Goal: Task Accomplishment & Management: Use online tool/utility

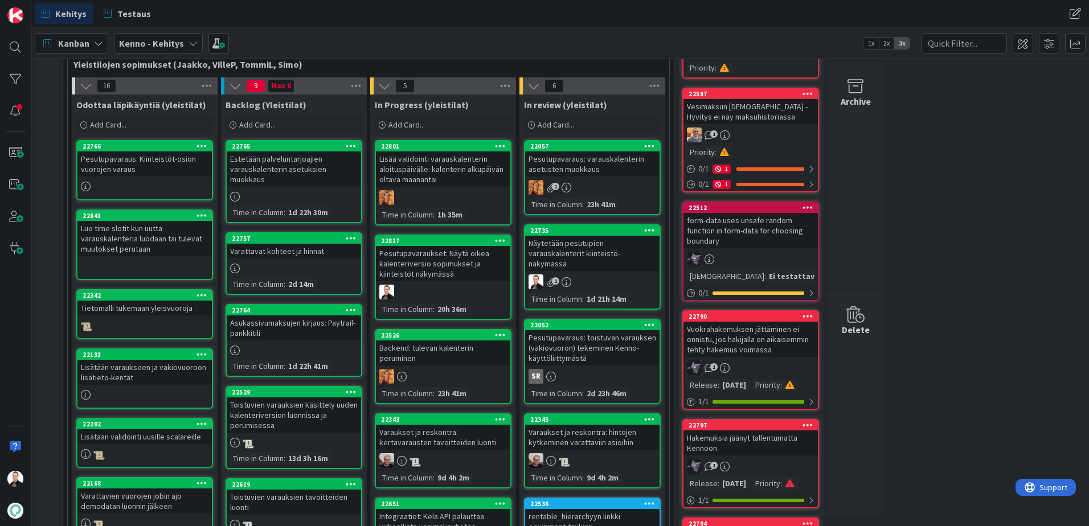
scroll to position [228, 0]
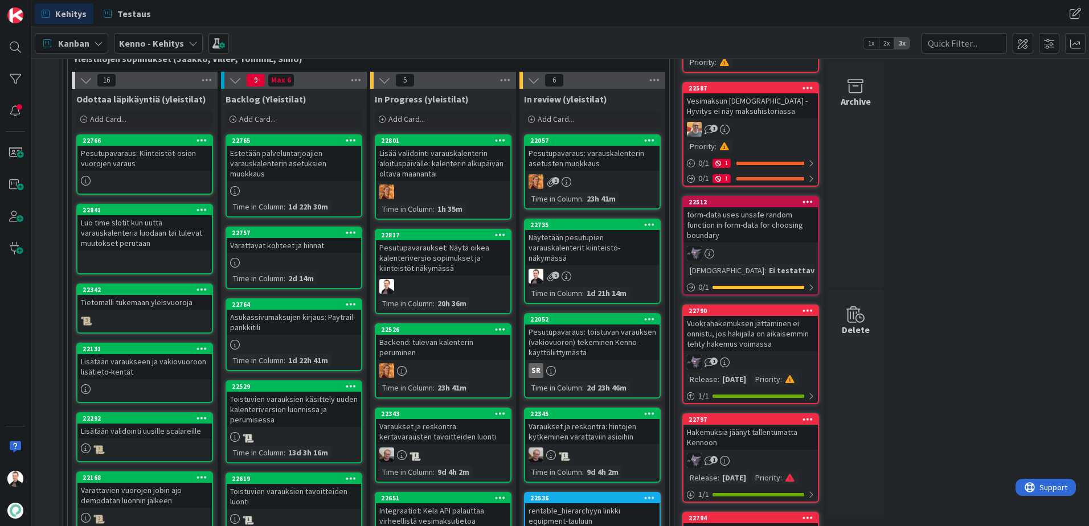
click at [432, 260] on div "Pesutupavaraukset: Näytä oikea kalenteriversio sopimukset ja kiinteistöt näkymä…" at bounding box center [443, 257] width 134 height 35
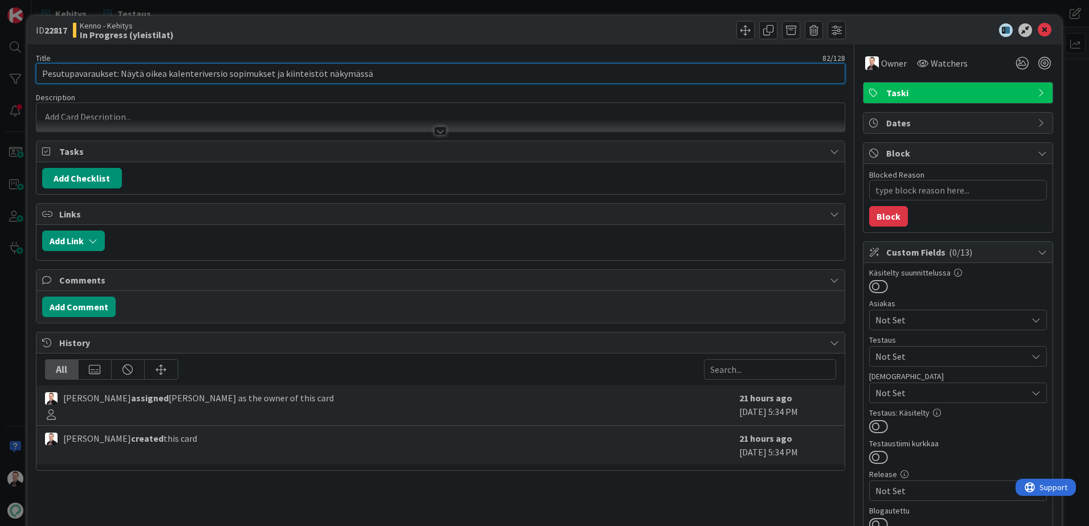
drag, startPoint x: 379, startPoint y: 70, endPoint x: -1, endPoint y: 70, distance: 380.6
click at [0, 70] on html "Kehitys Testaus Kehitys Testaus Kanban Kenno - Kehitys 1x 2x 3x 3 Kenno on para…" at bounding box center [544, 263] width 1089 height 526
type textarea "x"
click at [435, 130] on div at bounding box center [440, 130] width 13 height 9
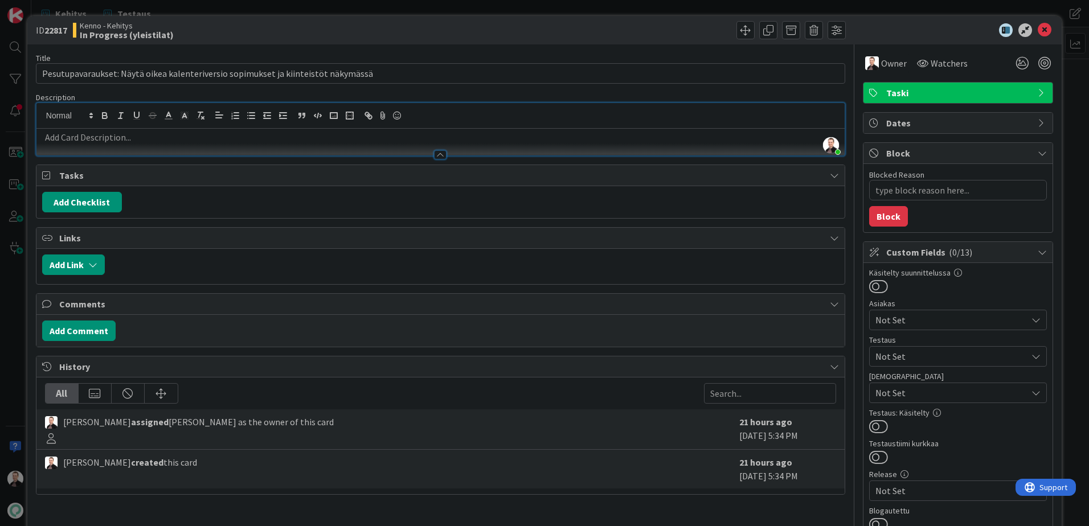
click at [106, 137] on p at bounding box center [440, 137] width 797 height 13
click at [269, 135] on p at bounding box center [440, 137] width 797 height 13
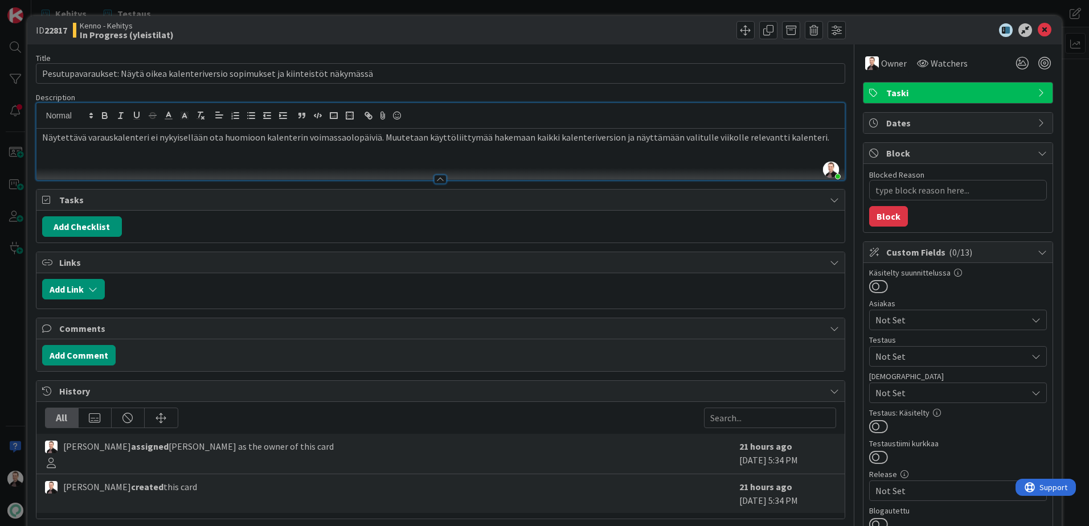
click at [808, 132] on p "Näytettävä varauskalenteri ei nykyisellään ota huomioon kalenterin voimassaolop…" at bounding box center [440, 137] width 797 height 13
click at [600, 138] on p "Näytettävä varauskalenteri ei nykyisellään ota huomioon kalenterin voimassaolop…" at bounding box center [440, 137] width 797 height 13
click at [800, 137] on p "Näytettävä varauskalenteri ei nykyisellään ota huomioon kalenterin voimassaolop…" at bounding box center [440, 137] width 797 height 13
click at [1038, 24] on icon at bounding box center [1045, 30] width 14 height 14
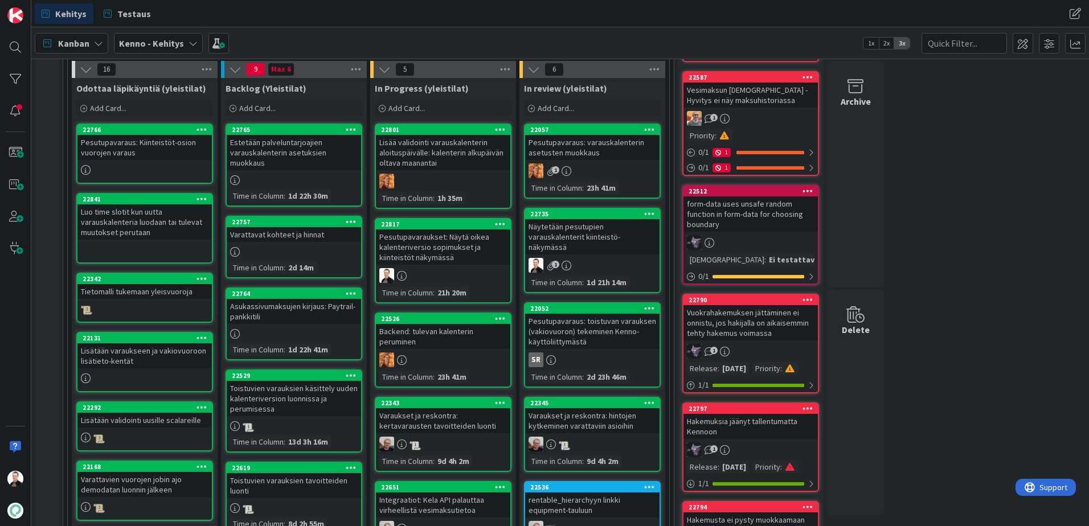
scroll to position [228, 0]
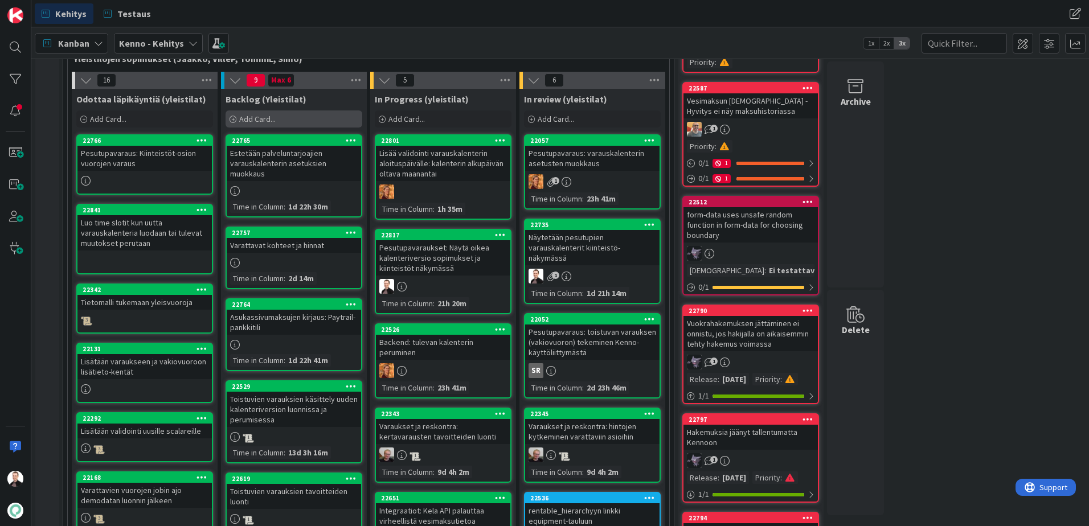
click at [249, 117] on span "Add Card..." at bounding box center [257, 119] width 36 height 10
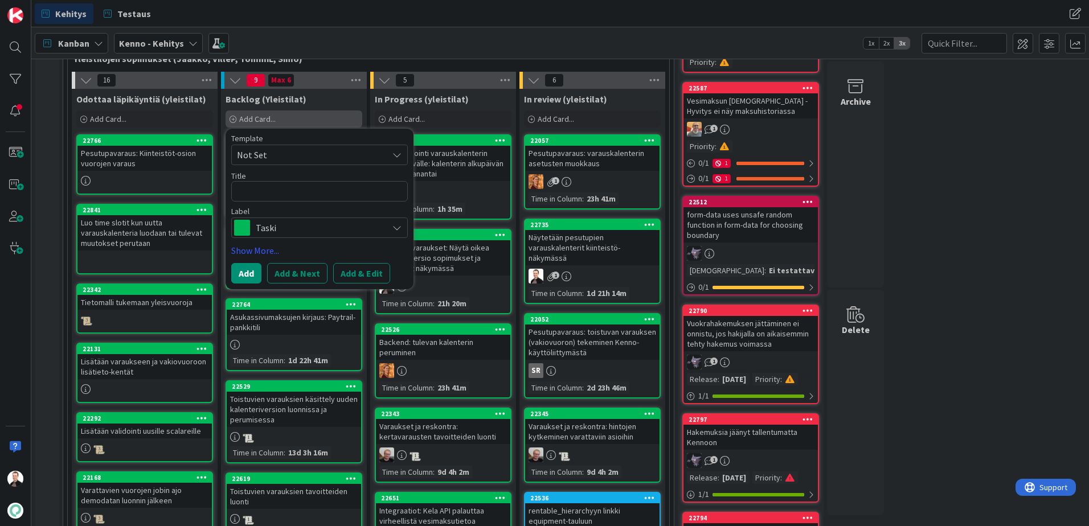
type textarea "x"
type textarea "P"
type textarea "x"
type textarea "Pe"
type textarea "x"
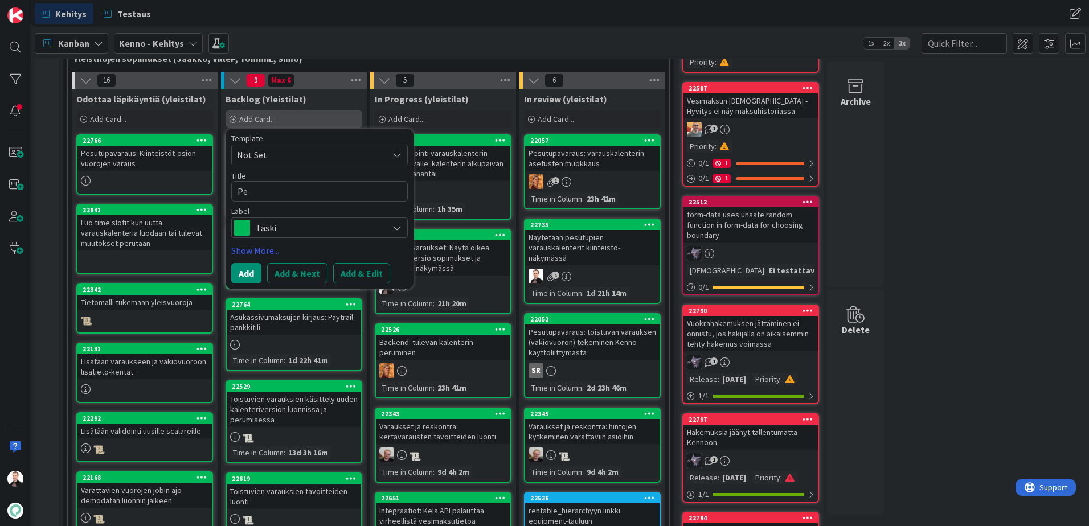
type textarea "Pes"
type textarea "x"
type textarea "Pesu"
type textarea "x"
type textarea "Pesutu"
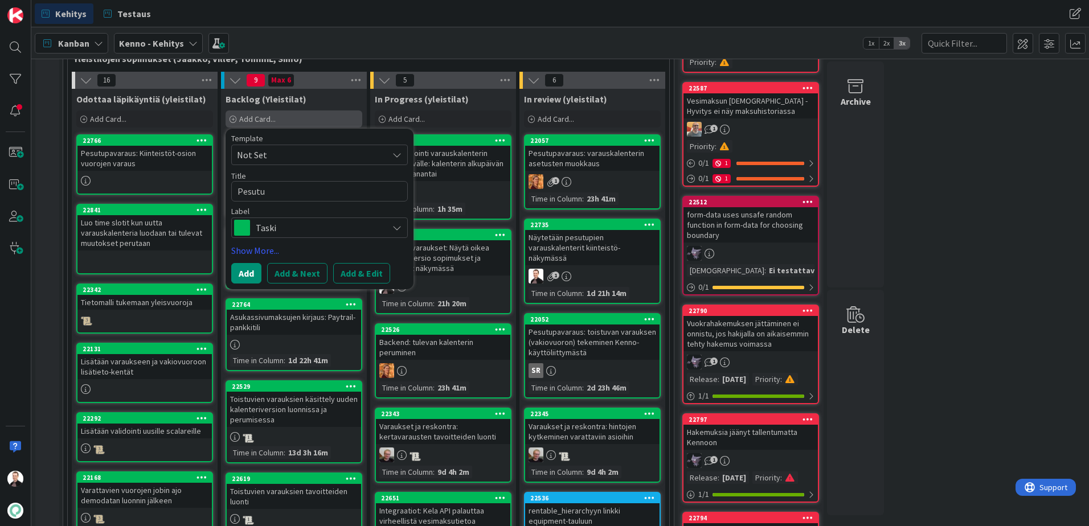
type textarea "x"
type textarea "Pesutup"
type textarea "x"
type textarea "Pesutupa"
type textarea "x"
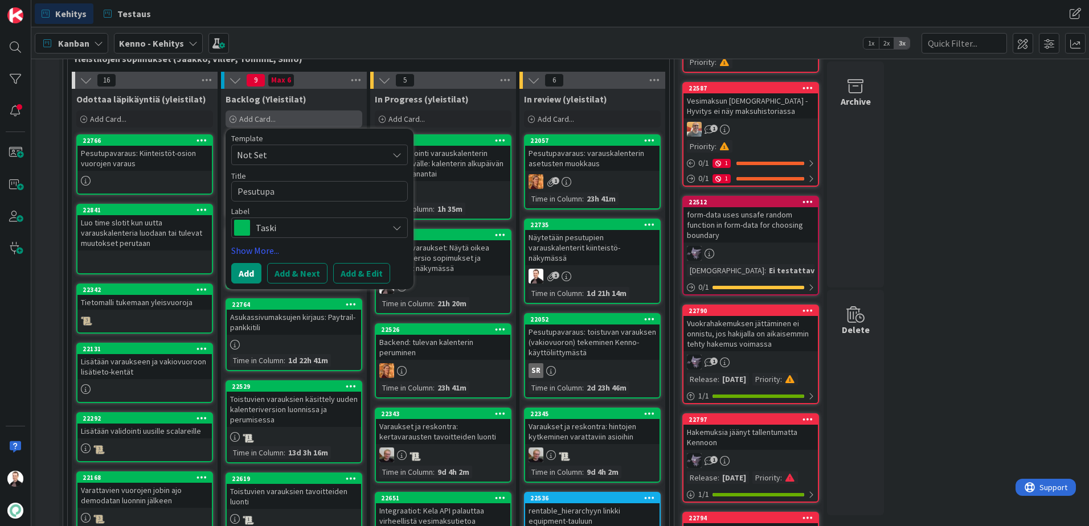
type textarea "Pesutupav"
type textarea "x"
type textarea "Pesutupava"
type textarea "x"
type textarea "Pesutupavar"
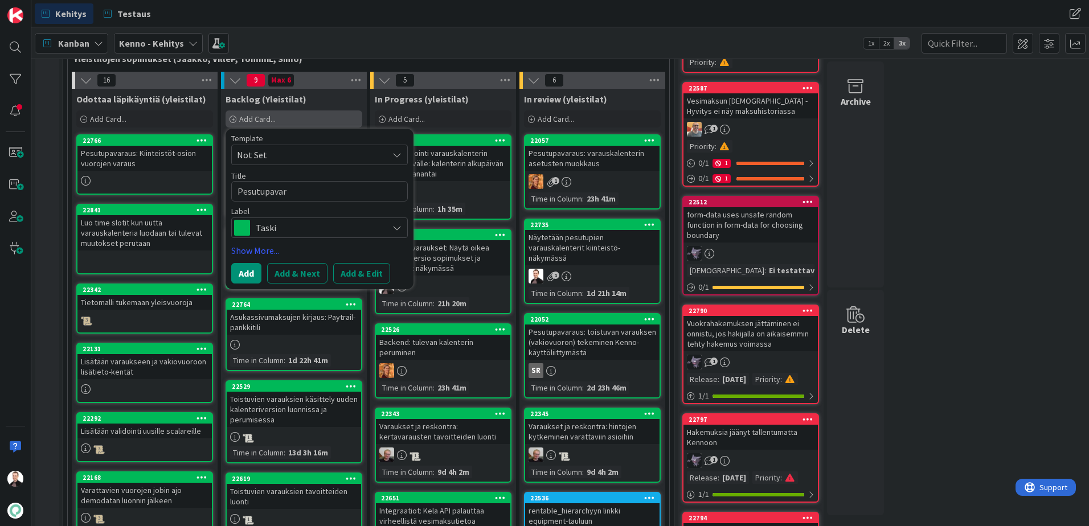
type textarea "x"
type textarea "Pesutupavara"
type textarea "x"
type textarea "Pesutupavarau"
type textarea "x"
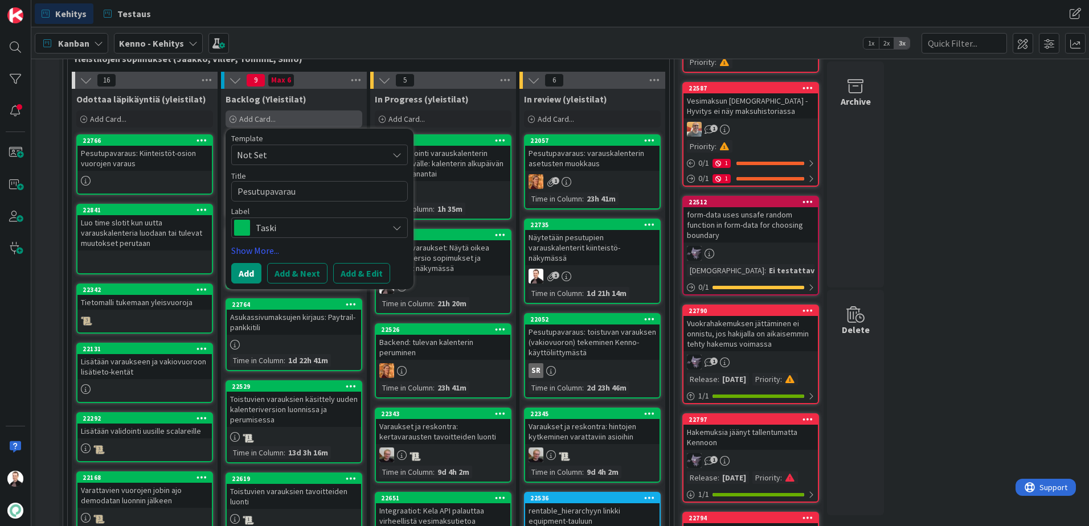
type textarea "Pesutupavaraus"
type textarea "x"
type textarea "Pesutupavaraus:"
type textarea "x"
type textarea "Pesutupavaraus: D"
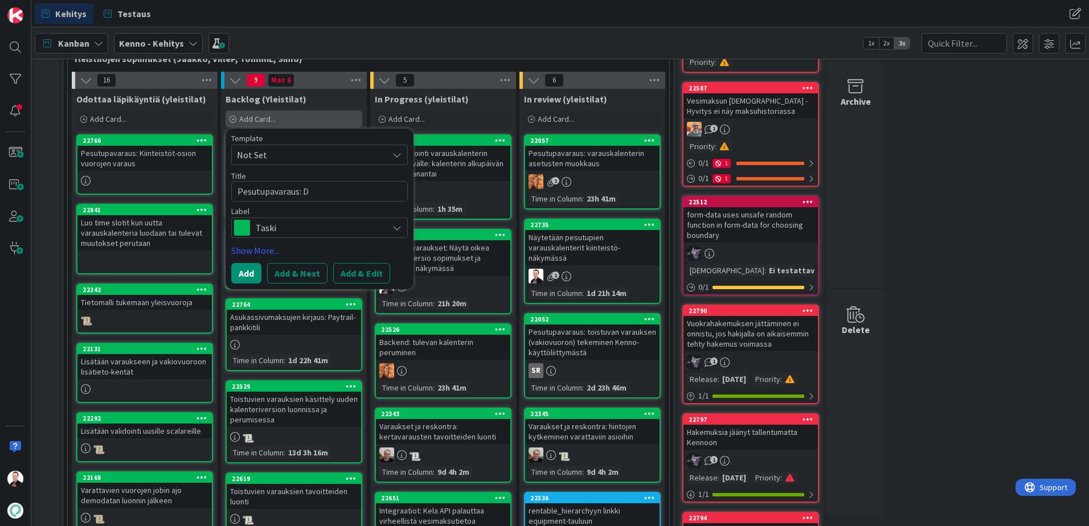
type textarea "x"
type textarea "Pesutupavaraus: De"
type textarea "x"
type textarea "Pesutupavaraus: Dem"
type textarea "x"
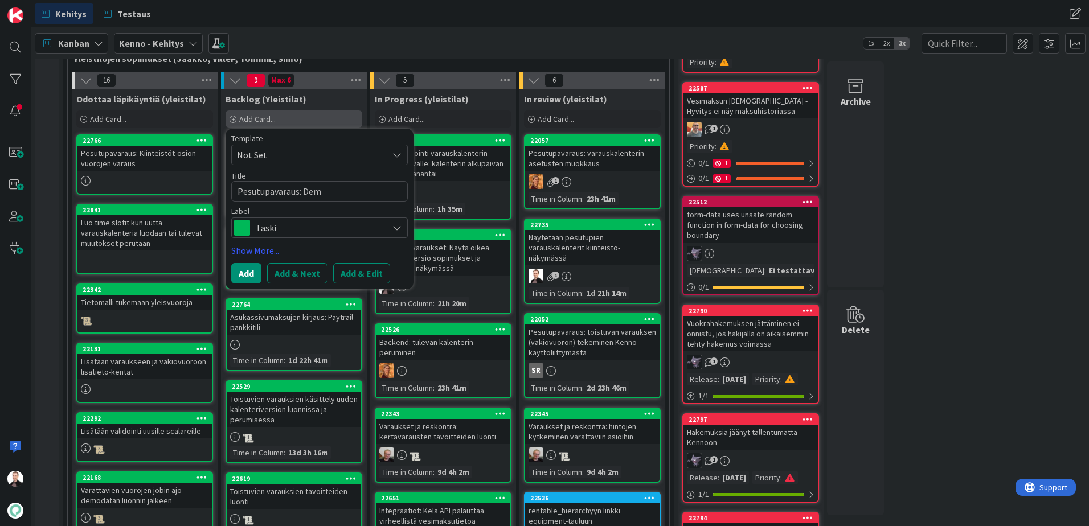
type textarea "Pesutupavaraus: Demo"
type textarea "x"
type textarea "Pesutupavaraus: Demod"
type textarea "x"
type textarea "Pesutupavaraus: Demoda"
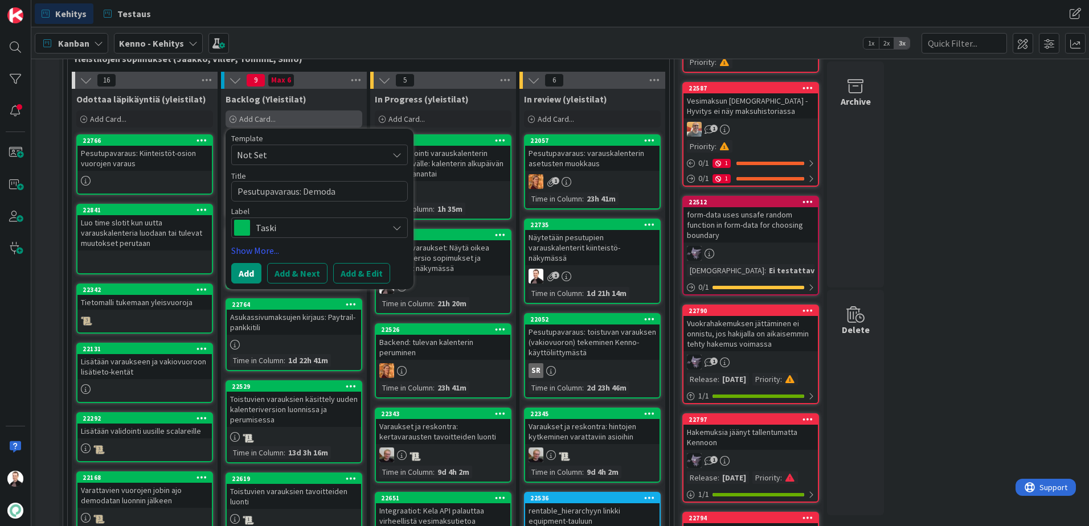
type textarea "x"
type textarea "Pesutupavaraus: Demodat"
type textarea "x"
type textarea "Pesutupavaraus: Demodata"
type textarea "x"
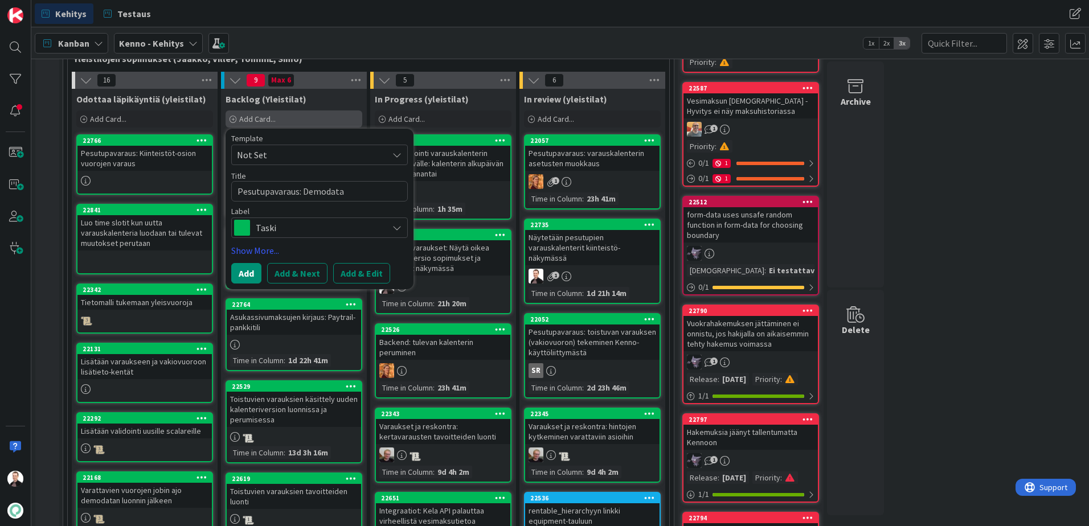
type textarea "Pesutupavaraus: Demodatan"
type textarea "x"
type textarea "Pesutupavaraus: Demodatan"
type textarea "x"
type textarea "Pesutupavaraus: Demodatan k"
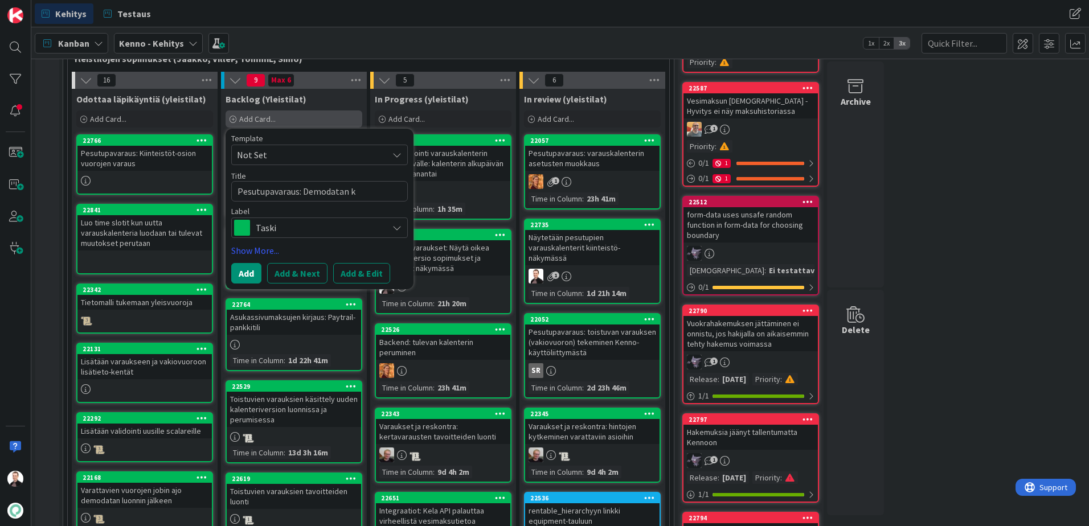
type textarea "x"
type textarea "Pesutupavaraus: Demodatan kal"
type textarea "x"
type textarea "Pesutupavaraus: Demodatan kale"
type textarea "x"
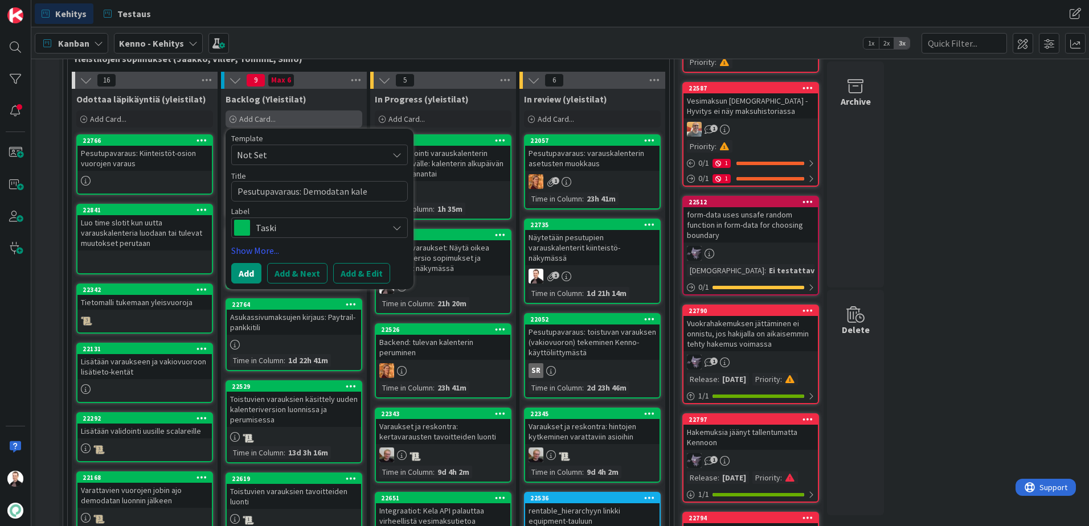
type textarea "Pesutupavaraus: Demodatan kalen"
type textarea "x"
type textarea "Pesutupavaraus: Demodatan kalent"
type textarea "x"
type textarea "Pesutupavaraus: Demodatan kalenter"
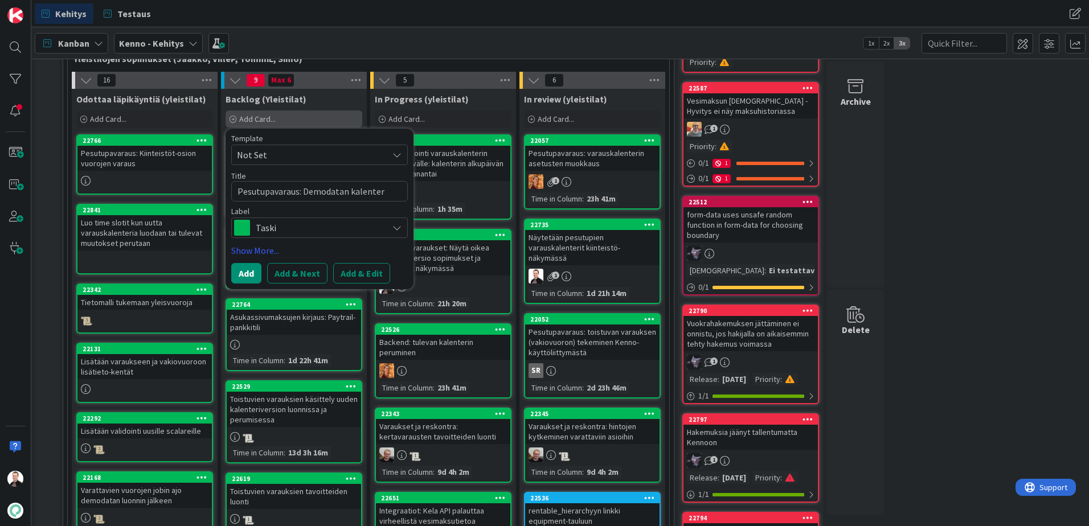
type textarea "x"
type textarea "Pesutupavaraus: Demodatan kalenteri"
type textarea "x"
type textarea "Pesutupavaraus: Demodatan kalenterit"
type textarea "x"
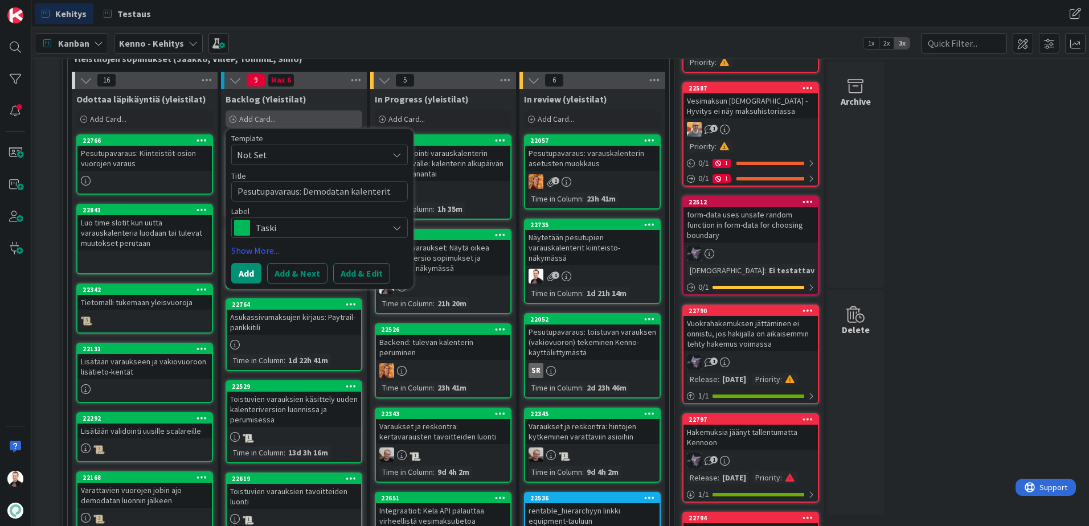
type textarea "Pesutupavaraus: Demodatan kalenterit a"
type textarea "x"
type textarea "Pesutupavaraus: Demodatan kalenterit al"
type textarea "x"
type textarea "Pesutupavaraus: Demodatan kalenterit alk"
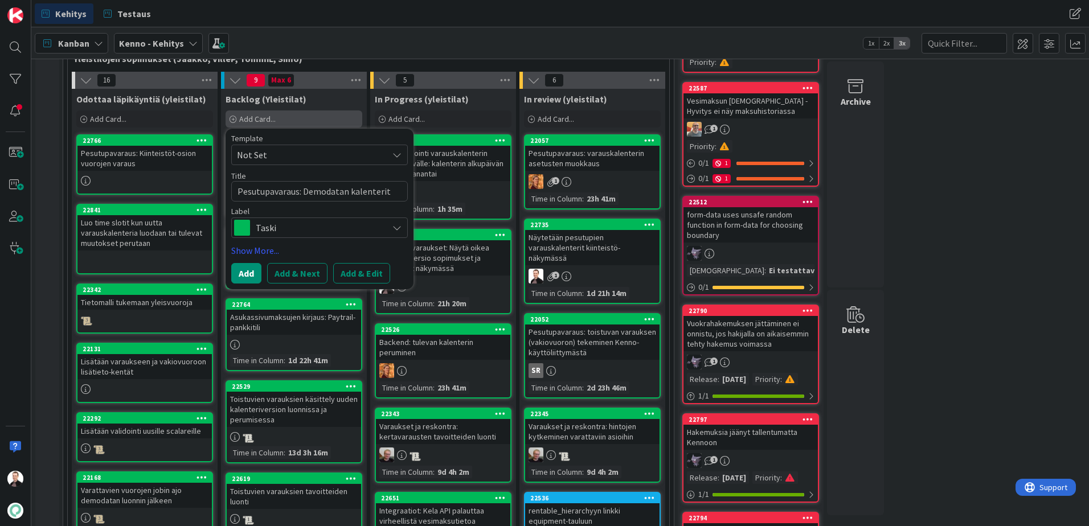
type textarea "x"
type textarea "Pesutupavaraus: Demodatan kalenterit alka"
type textarea "x"
type textarea "Pesutupavaraus: Demodatan kalenterit alkam"
type textarea "x"
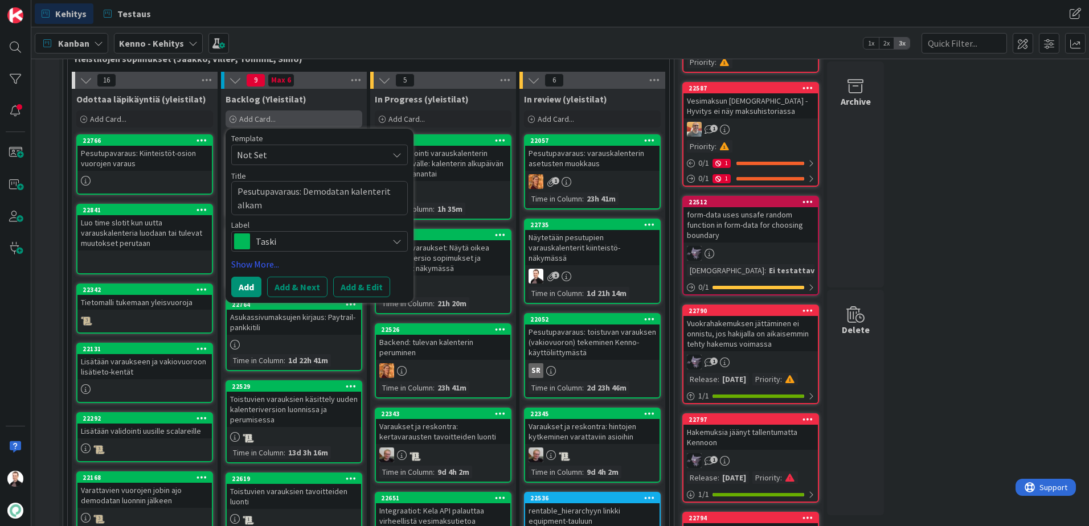
type textarea "Pesutupavaraus: Demodatan kalenterit alkama"
type textarea "x"
type textarea "Pesutupavaraus: Demodatan kalenterit alkamaan"
type textarea "x"
type textarea "Pesutupavaraus: Demodatan kalenterit alkamaan"
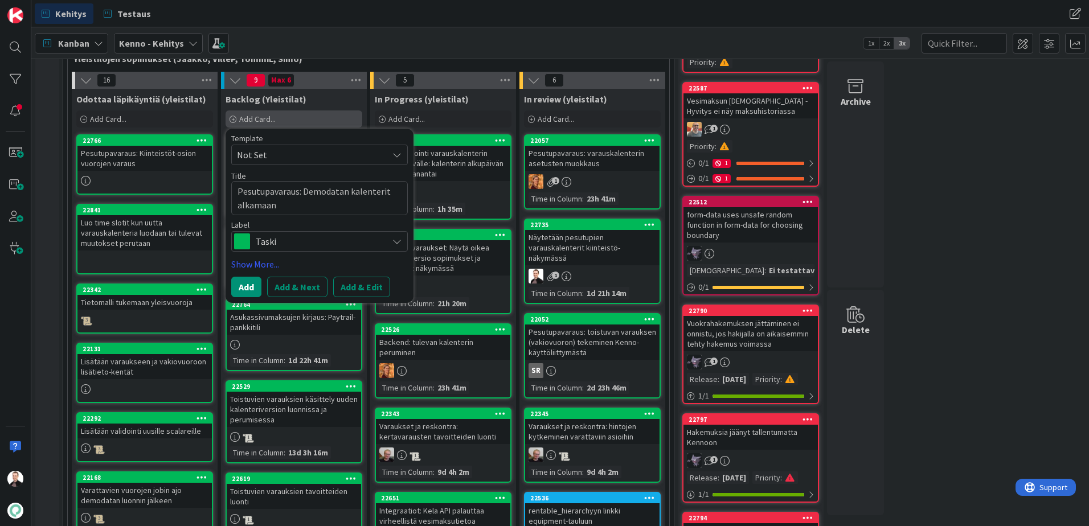
type textarea "x"
type textarea "Pesutupavaraus: Demodatan kalenterit alkamaan m"
type textarea "x"
type textarea "Pesutupavaraus: Demodatan kalenterit alkamaan ma"
type textarea "x"
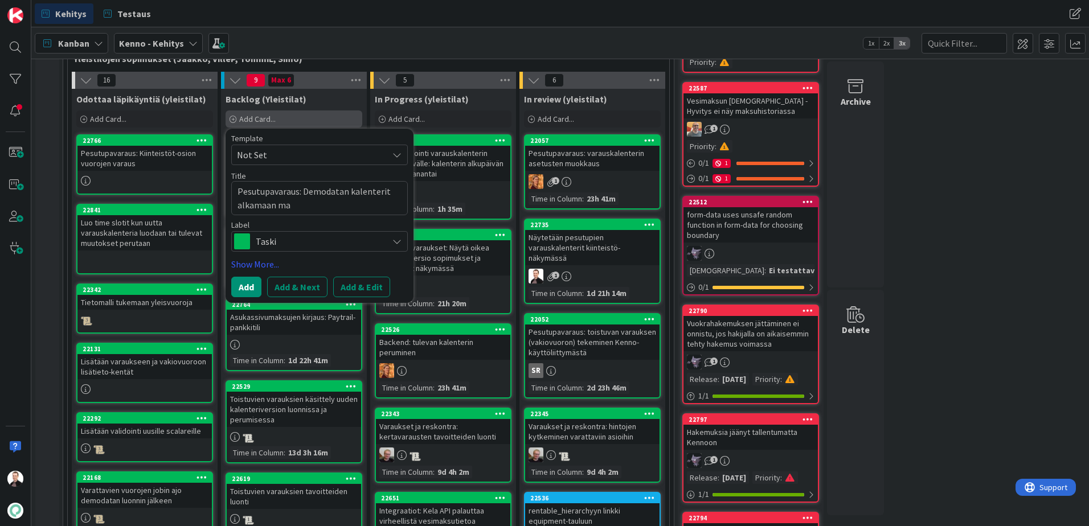
type textarea "Pesutupavaraus: Demodatan kalenterit alkamaan maa"
type textarea "x"
type textarea "Pesutupavaraus: Demodatan kalenterit alkamaan maan"
type textarea "x"
type textarea "Pesutupavaraus: Demodatan kalenterit alkamaan maana"
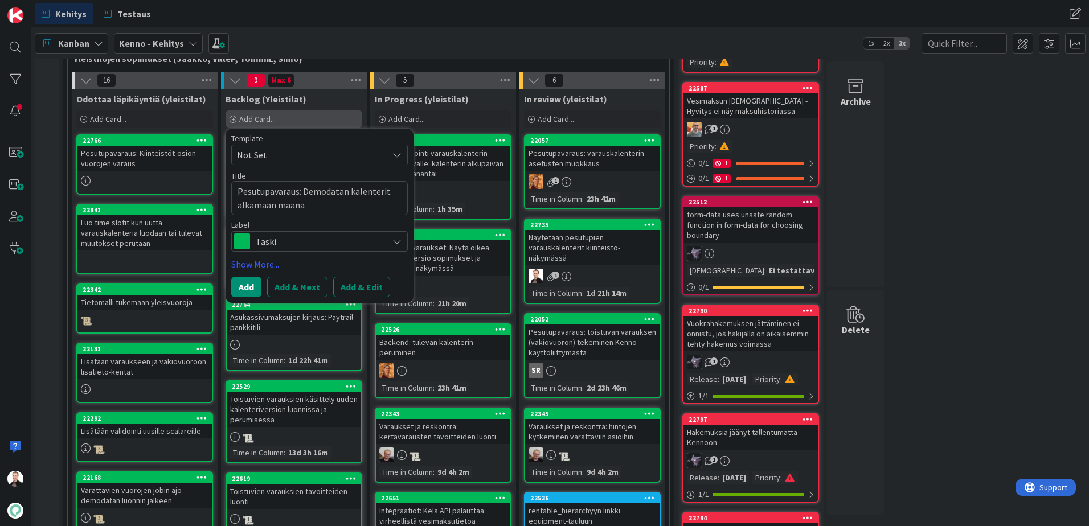
type textarea "x"
type textarea "Pesutupavaraus: Demodatan kalenterit alkamaan maanan"
type textarea "x"
type textarea "Pesutupavaraus: Demodatan kalenterit alkamaan maananti"
type textarea "x"
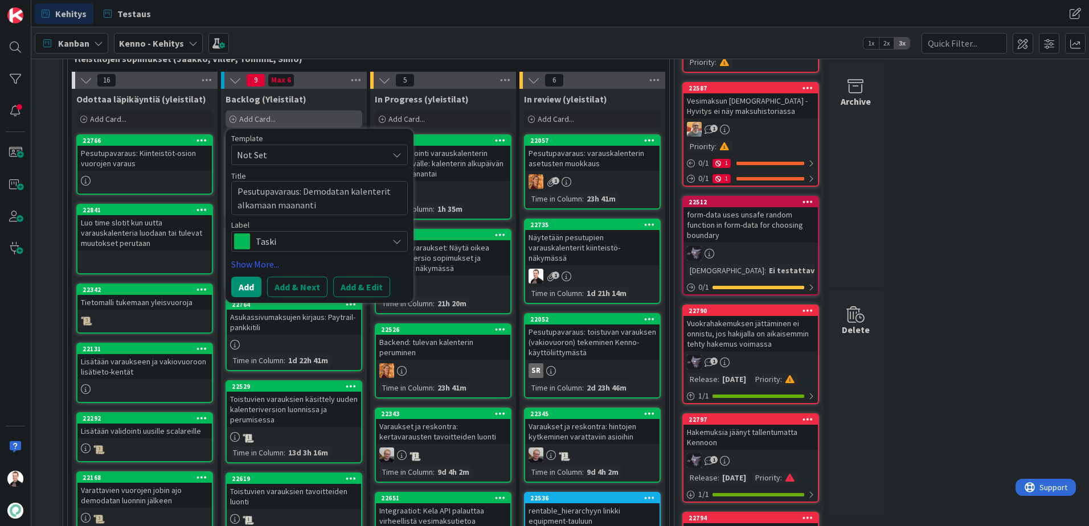
type textarea "Pesutupavaraus: Demodatan kalenterit alkamaan maanantin"
type textarea "x"
type textarea "Pesutupavaraus: Demodatan kalenterit alkamaan maanantina"
type textarea "x"
type textarea "Pesutupavaraus: Demodatan kalenterit alkamaan maanantin"
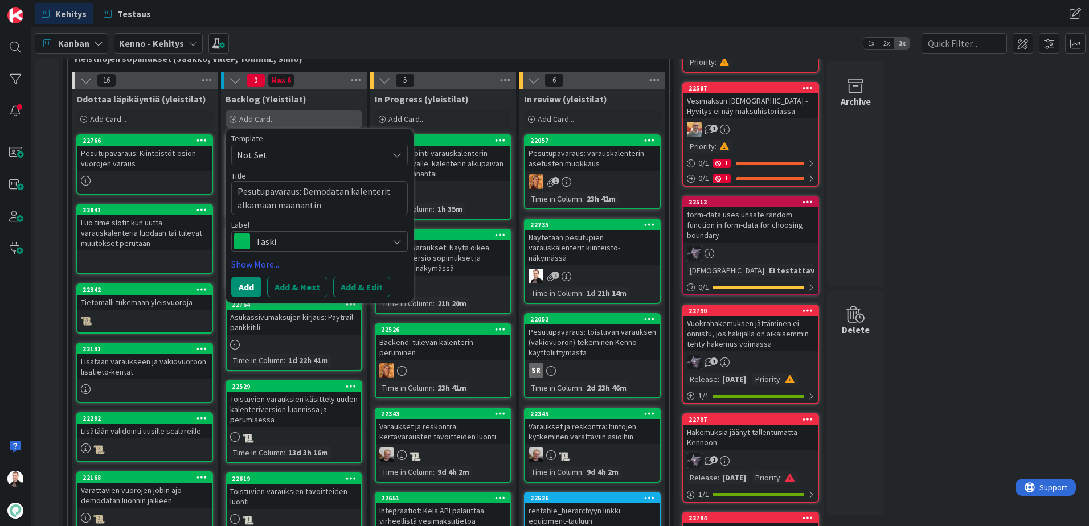
type textarea "x"
type textarea "Pesutupavaraus: Demodatan kalenterit alkamaan maananti"
type textarea "x"
type textarea "Pesutupavaraus: Demodatan kalenterit alkamaan maanant"
type textarea "x"
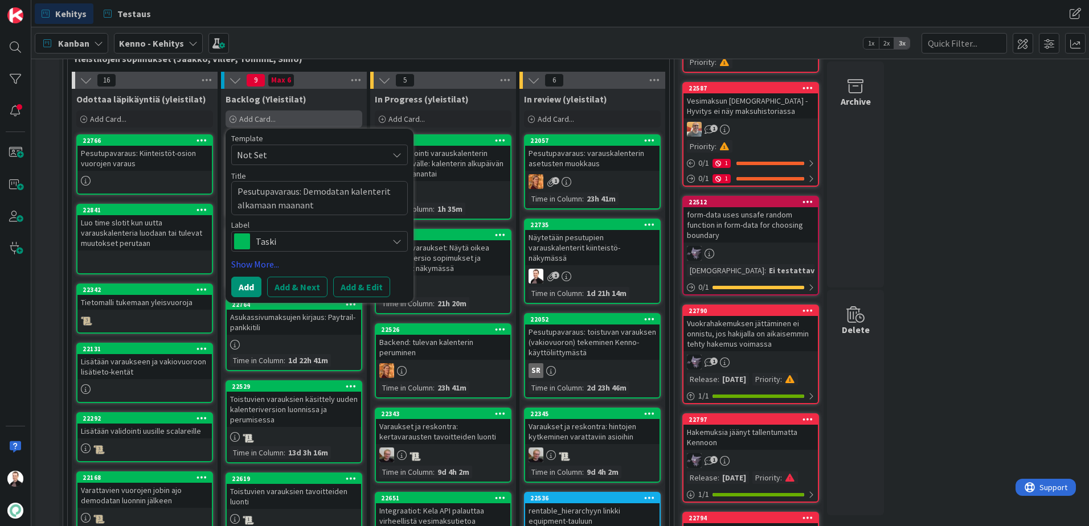
type textarea "Pesutupavaraus: Demodatan kalenterit alkamaan maanan"
type textarea "x"
type textarea "Pesutupavaraus: Demodatan kalenterit alkamaan maana"
type textarea "x"
type textarea "Pesutupavaraus: Demodatan kalenterit alkamaan maan"
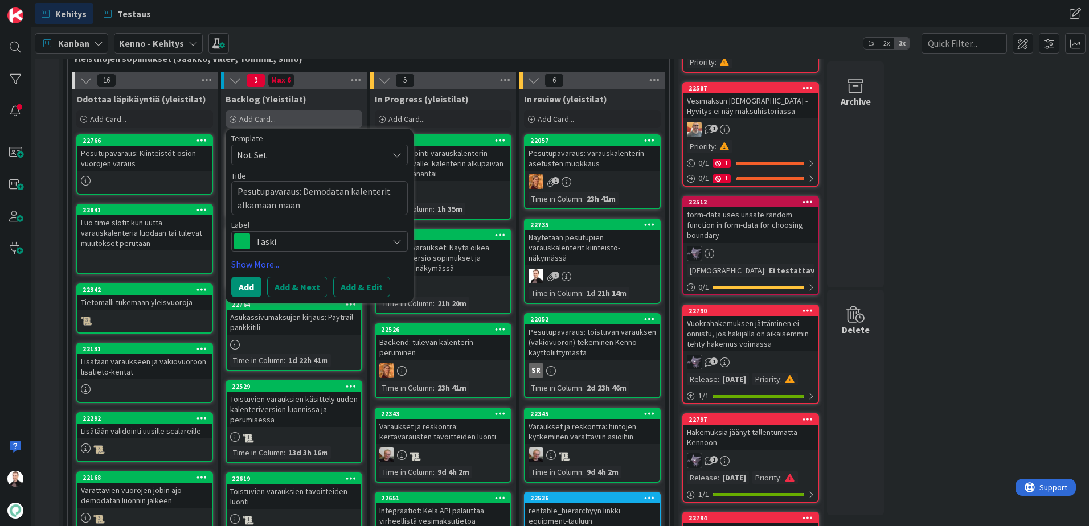
type textarea "x"
type textarea "Pesutupavaraus: Demodatan kalenterit alkamaan maa"
type textarea "x"
type textarea "Pesutupavaraus: Demodatan kalenterit alkamaan ma"
type textarea "x"
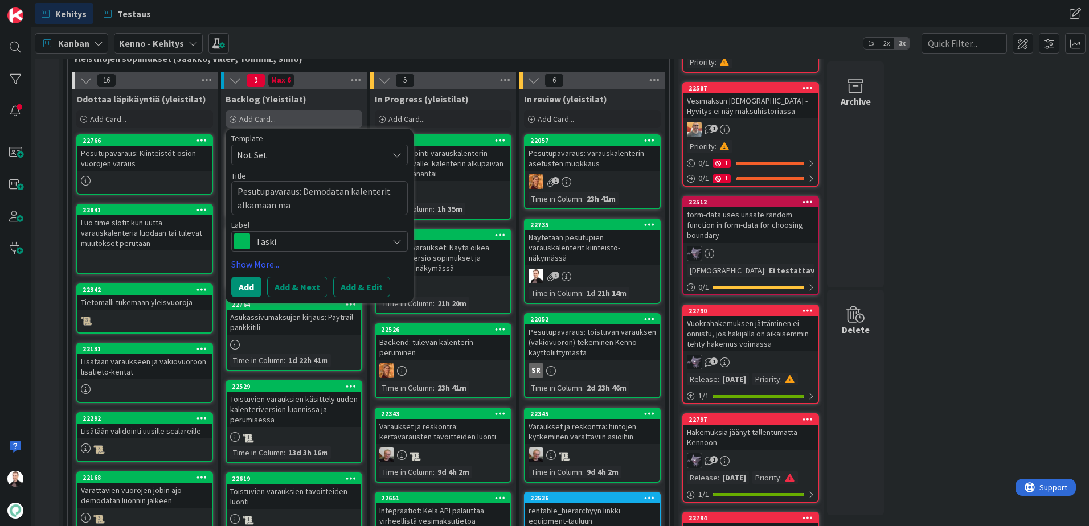
type textarea "Pesutupavaraus: Demodatan kalenterit alkamaan m"
type textarea "x"
type textarea "Pesutupavaraus: Demodatan kalenterit alkamaan"
type textarea "x"
type textarea "Pesutupavaraus: Demodatan kalenterit alkamaan ai"
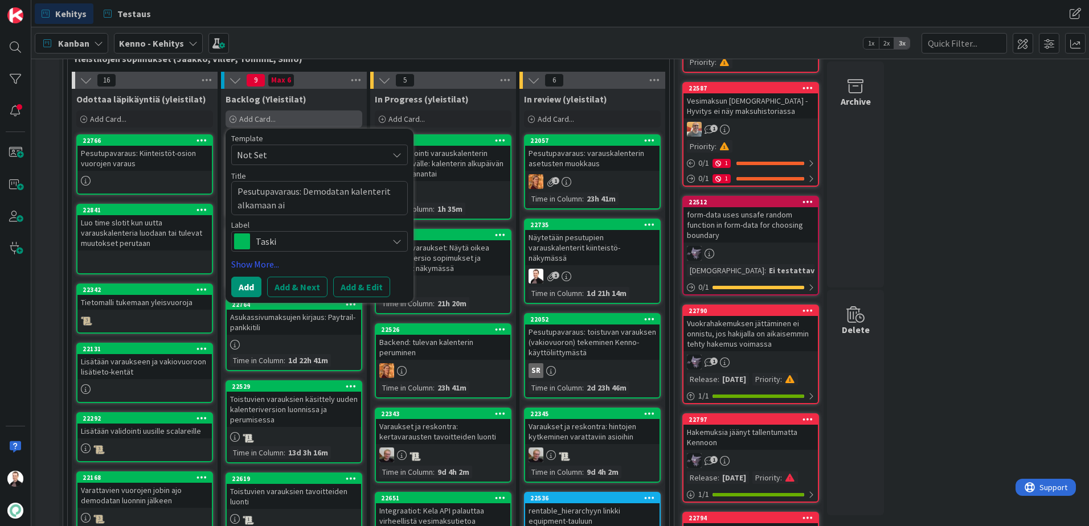
type textarea "x"
type textarea "Pesutupavaraus: Demodatan kalenterit alkamaan ain"
type textarea "x"
type textarea "Pesutupavaraus: Demodatan kalenterit alkamaan aina"
type textarea "x"
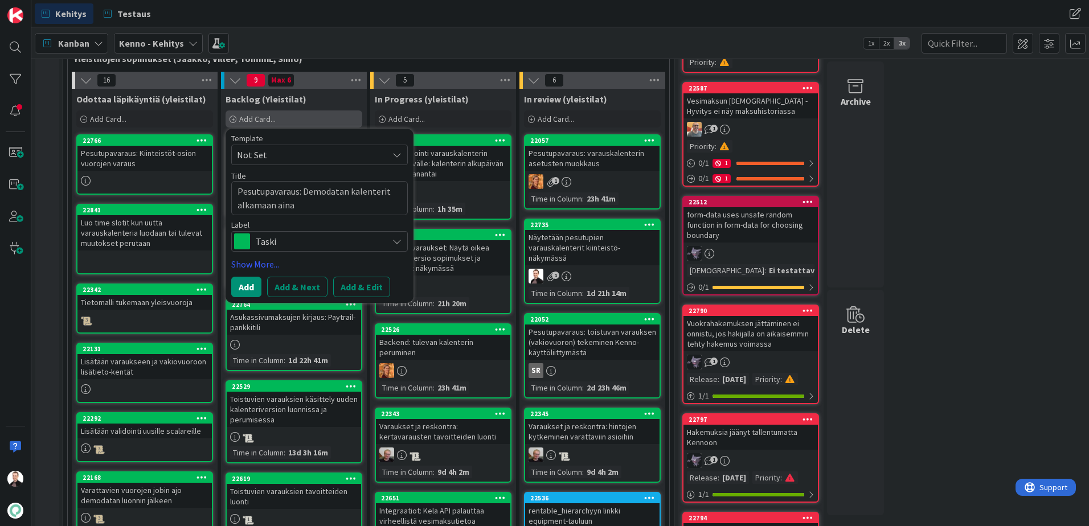
type textarea "Pesutupavaraus: Demodatan kalenterit alkamaan aina m"
type textarea "x"
type textarea "Pesutupavaraus: Demodatan kalenterit alkamaan aina ma"
type textarea "x"
type textarea "Pesutupavaraus: Demodatan kalenterit alkamaan aina maa"
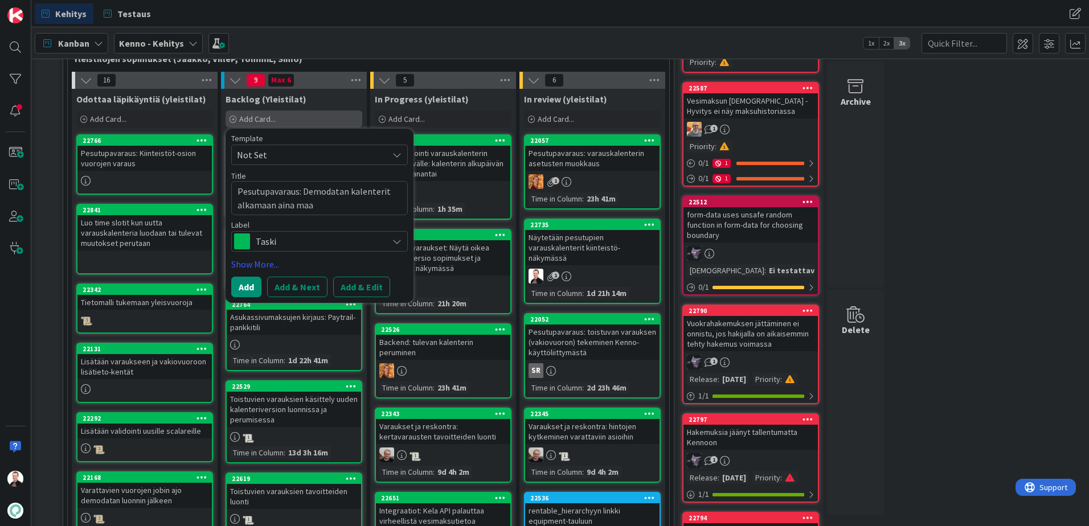
type textarea "x"
type textarea "Pesutupavaraus: Demodatan kalenterit alkamaan aina maan"
type textarea "x"
type textarea "Pesutupavaraus: Demodatan kalenterit alkamaan aina maana"
type textarea "x"
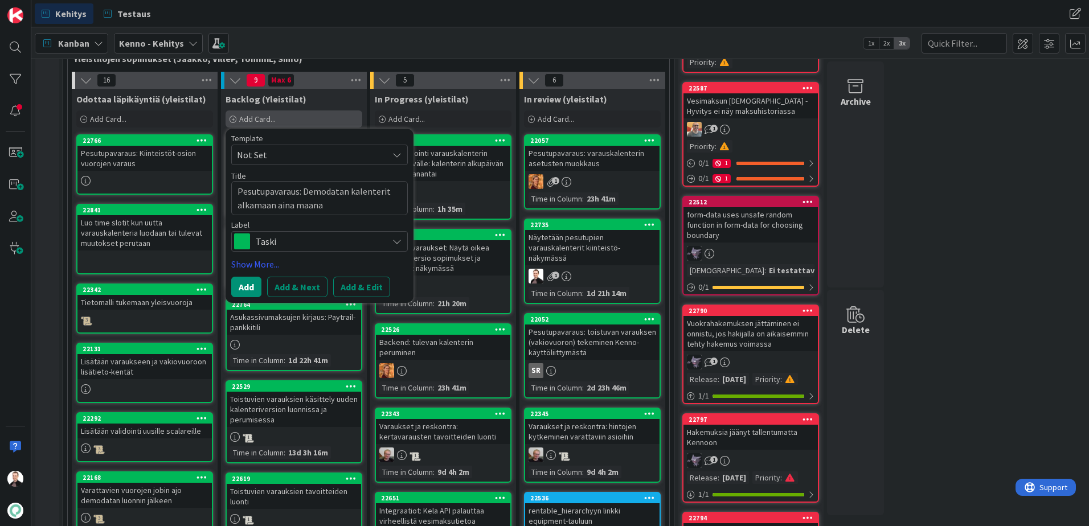
type textarea "Pesutupavaraus: Demodatan kalenterit alkamaan aina maanan"
type textarea "x"
type textarea "Pesutupavaraus: Demodatan kalenterit alkamaan aina maananta"
type textarea "x"
type textarea "Pesutupavaraus: Demodatan kalenterit alkamaan aina maanantai"
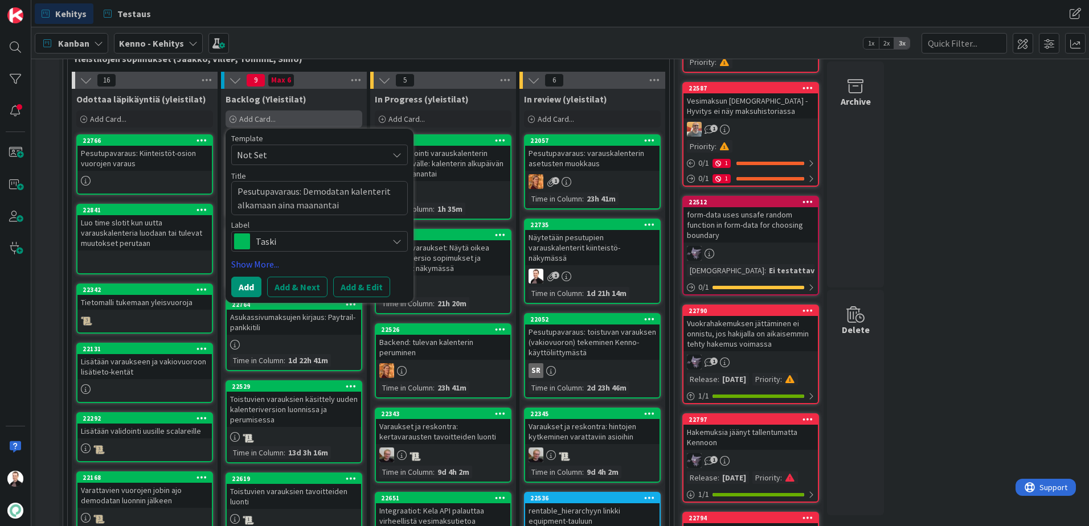
type textarea "x"
type textarea "Pesutupavaraus: Demodatan kalenterit alkamaan aina maanantain"
type textarea "x"
type textarea "Pesutupavaraus: Demodatan kalenterit alkamaan aina maanantaina"
drag, startPoint x: 363, startPoint y: 207, endPoint x: 276, endPoint y: 201, distance: 86.8
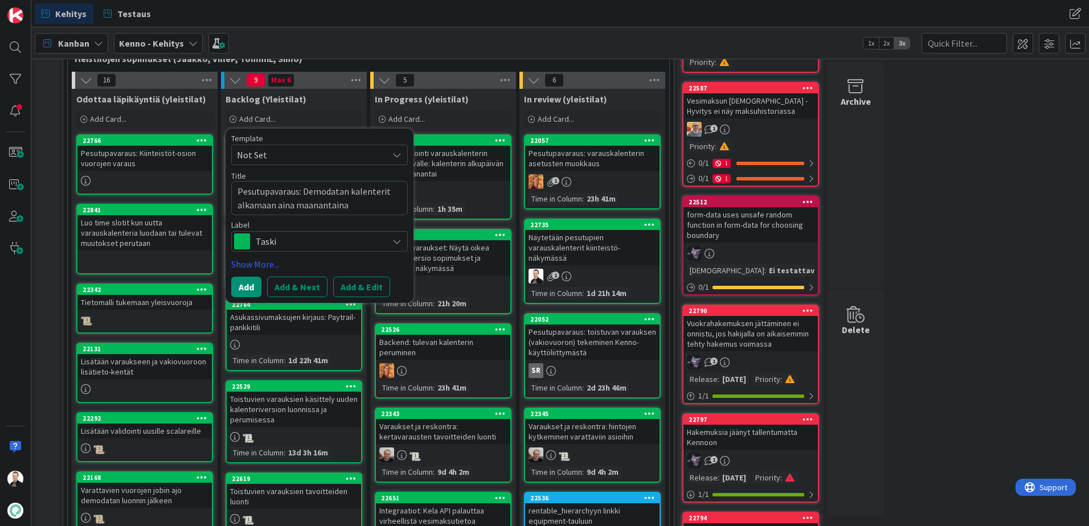
click at [276, 201] on textarea "Pesutupavaraus: Demodatan kalenterit alkamaan aina maanantaina" at bounding box center [319, 198] width 177 height 34
type textarea "x"
type textarea "Pesutupavaraus: Demodatan kalenterit alkamaan m"
type textarea "x"
type textarea "Pesutupavaraus: Demodatan kalenterit alkamaan ma"
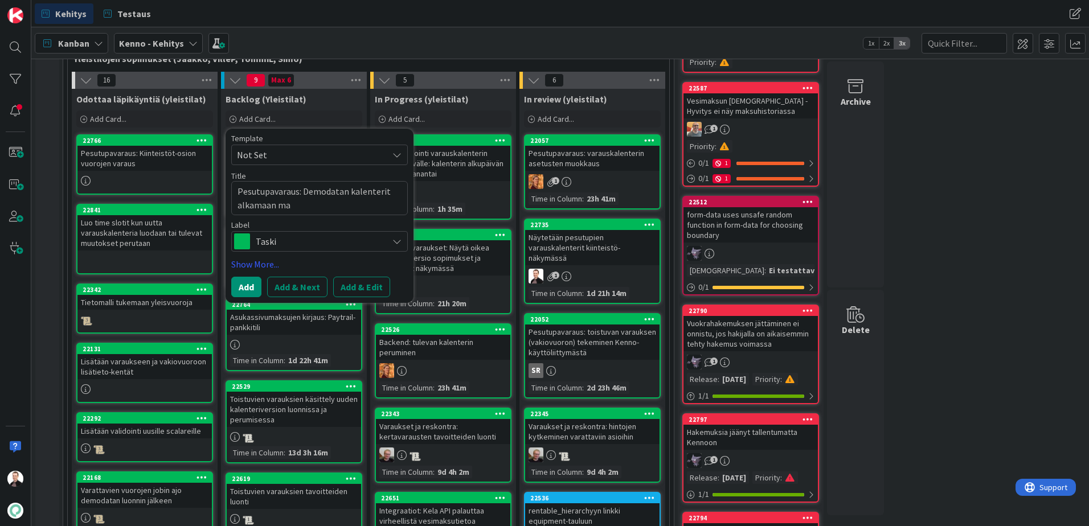
type textarea "x"
type textarea "Pesutupavaraus: Demodatan kalenterit alkamaan maa"
type textarea "x"
type textarea "Pesutupavaraus: Demodatan kalenterit alkamaan maan"
type textarea "x"
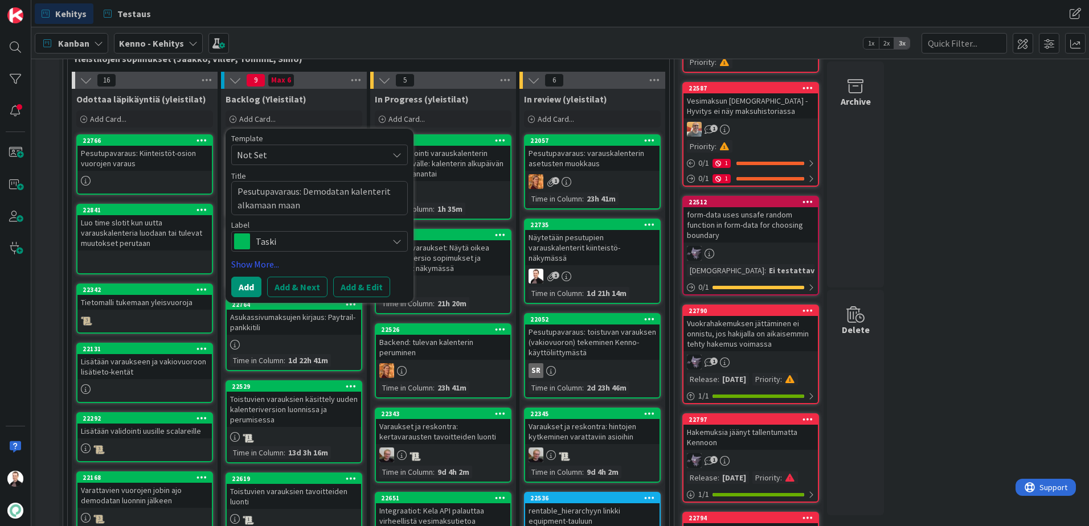
type textarea "Pesutupavaraus: Demodatan kalenterit alkamaan maana"
type textarea "x"
type textarea "Pesutupavaraus: Demodatan kalenterit alkamaan maanan"
type textarea "x"
type textarea "Pesutupavaraus: Demodatan kalenterit alkamaan maanant"
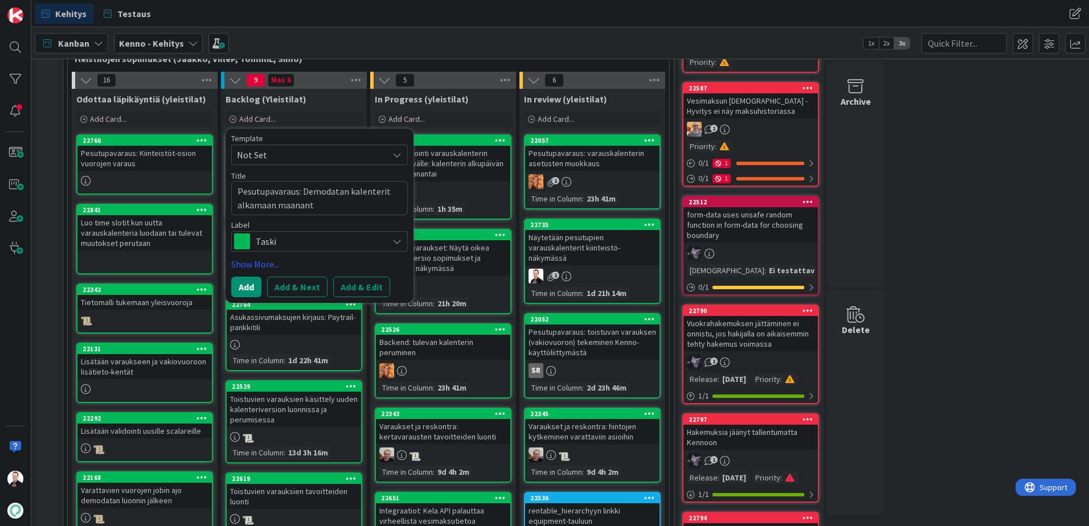
type textarea "x"
type textarea "Pesutupavaraus: Demodatan kalenterit alkamaan maanantai"
type textarea "x"
type textarea "Pesutupavaraus: Demodatan kalenterit alkamaan maanantain"
type textarea "x"
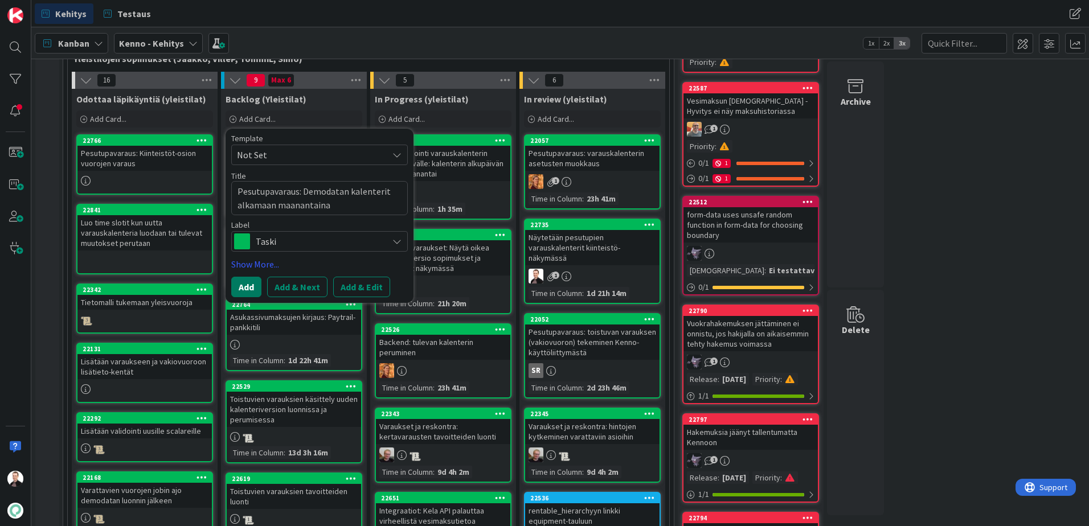
type textarea "Pesutupavaraus: Demodatan kalenterit alkamaan maanantaina"
click at [241, 282] on button "Add" at bounding box center [246, 287] width 30 height 21
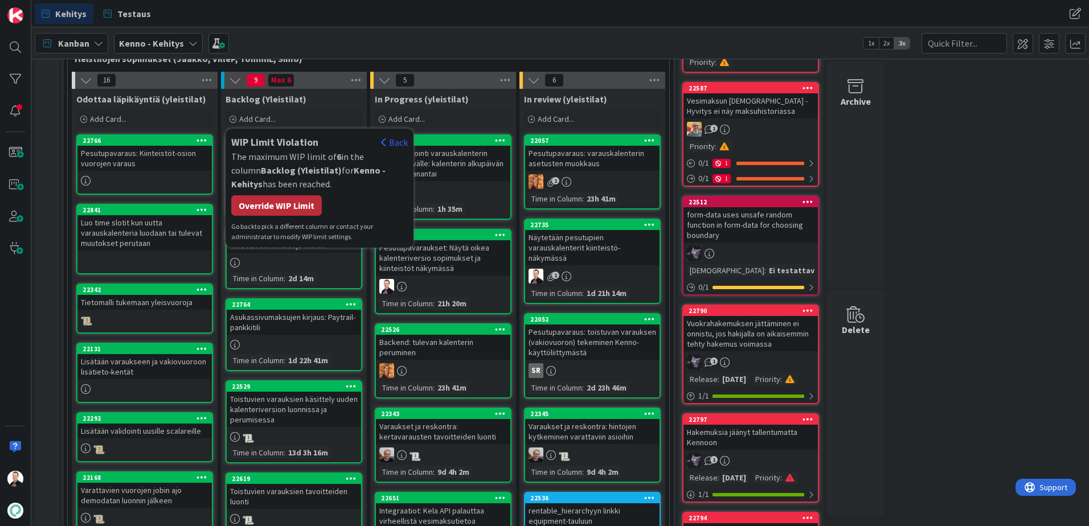
click at [273, 204] on div "Override WIP Limit" at bounding box center [276, 205] width 91 height 21
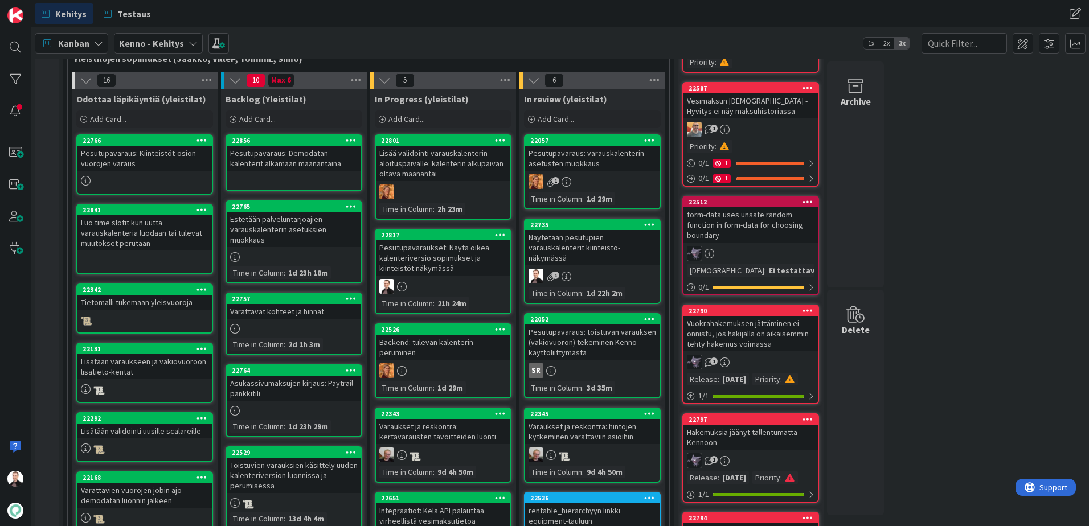
click at [280, 161] on div "Pesutupavaraus: Demodatan kalenterit alkamaan maanantaina" at bounding box center [294, 158] width 134 height 25
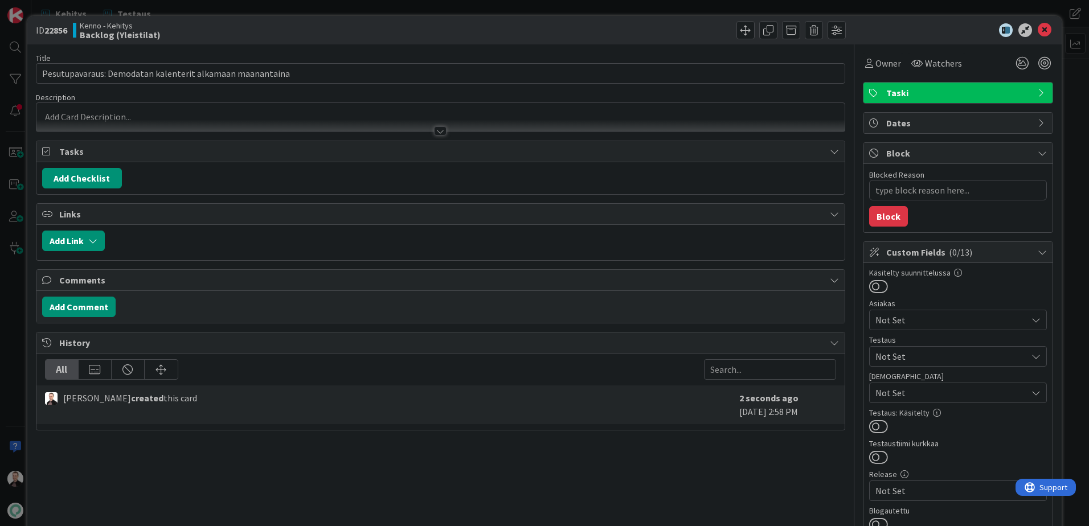
type textarea "x"
click at [440, 131] on div at bounding box center [440, 130] width 13 height 9
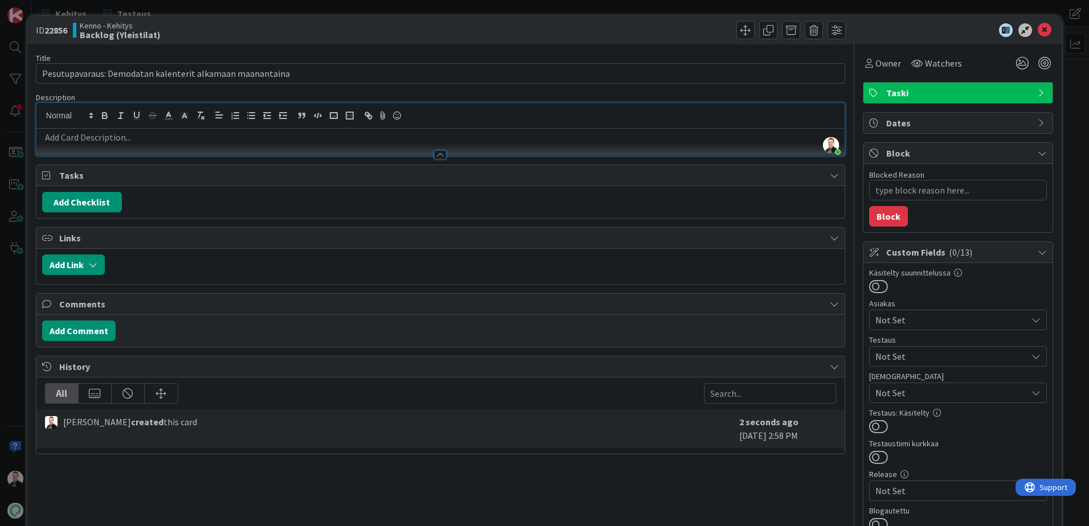
click at [113, 136] on p at bounding box center [440, 137] width 797 height 13
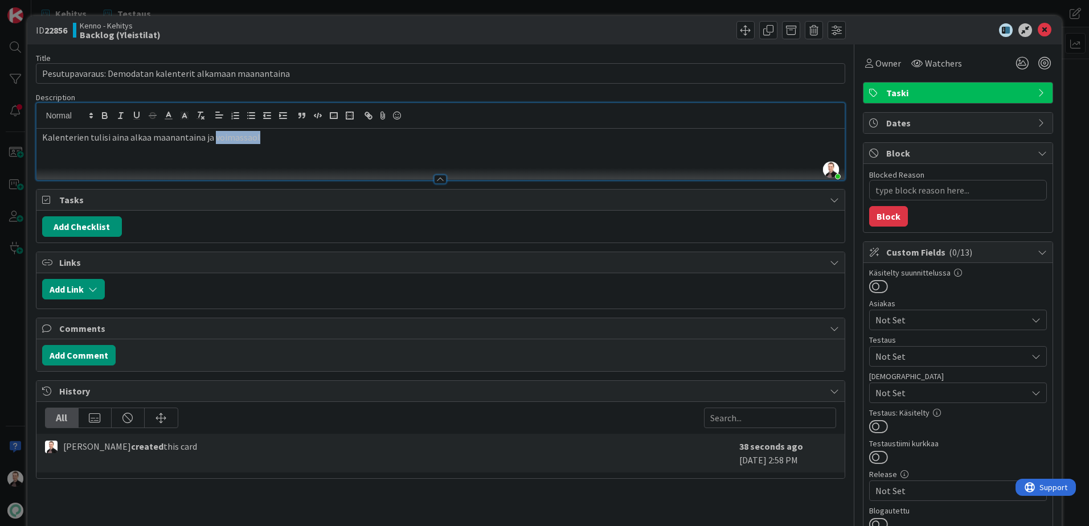
drag, startPoint x: 263, startPoint y: 140, endPoint x: 210, endPoint y: 136, distance: 53.2
click at [210, 136] on p "Kalenterien tulisi aina alkaa maanantaina ja voimassaol" at bounding box center [440, 137] width 797 height 13
click at [340, 140] on p "Kalenterien tulisi aina alkaa maanantaina ja olla voimassa täydet viikot." at bounding box center [440, 137] width 797 height 13
click at [366, 140] on p "Kalenterien tulisi aina alkaa maanantaina ja olla voimassa täydet viikot." at bounding box center [440, 137] width 797 height 13
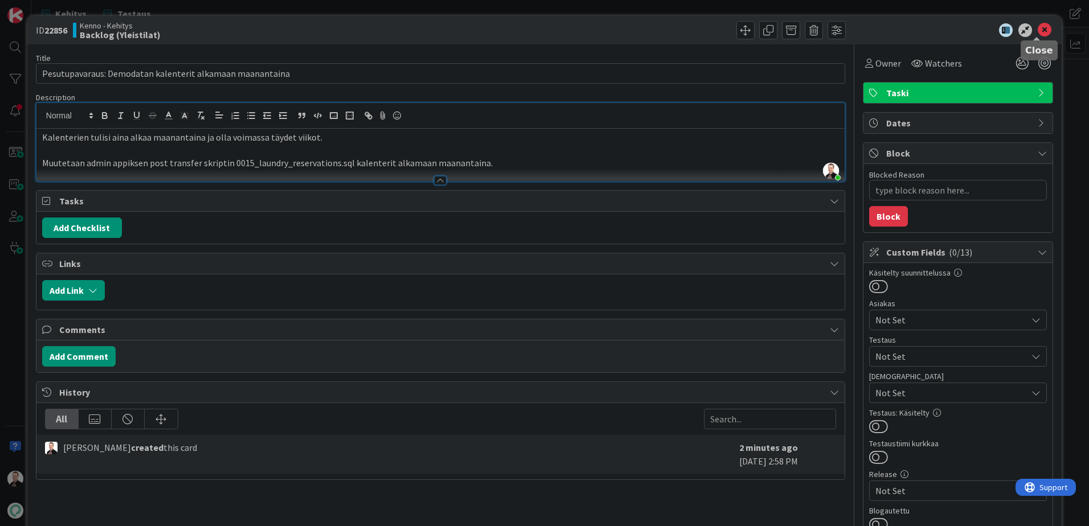
click at [1038, 35] on icon at bounding box center [1045, 30] width 14 height 14
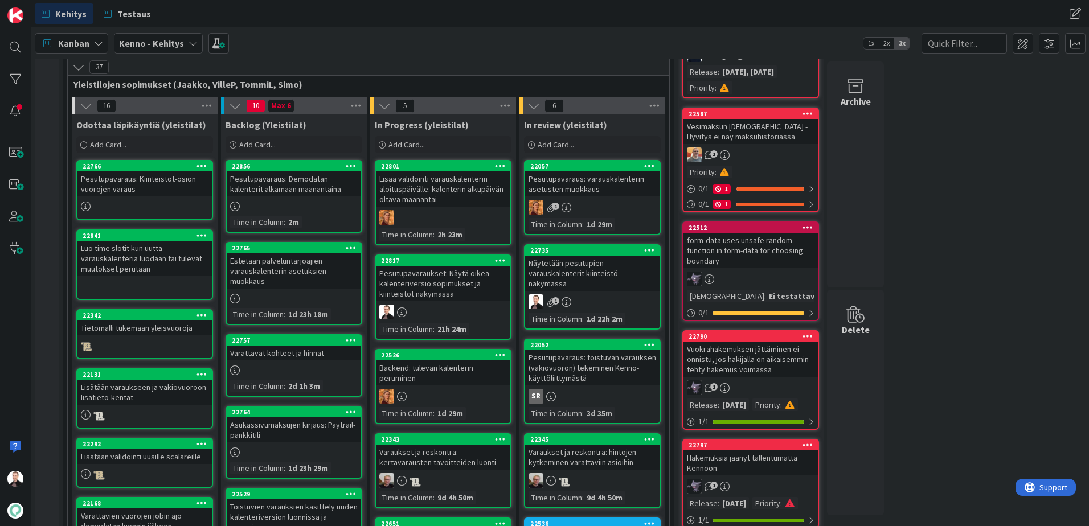
scroll to position [228, 0]
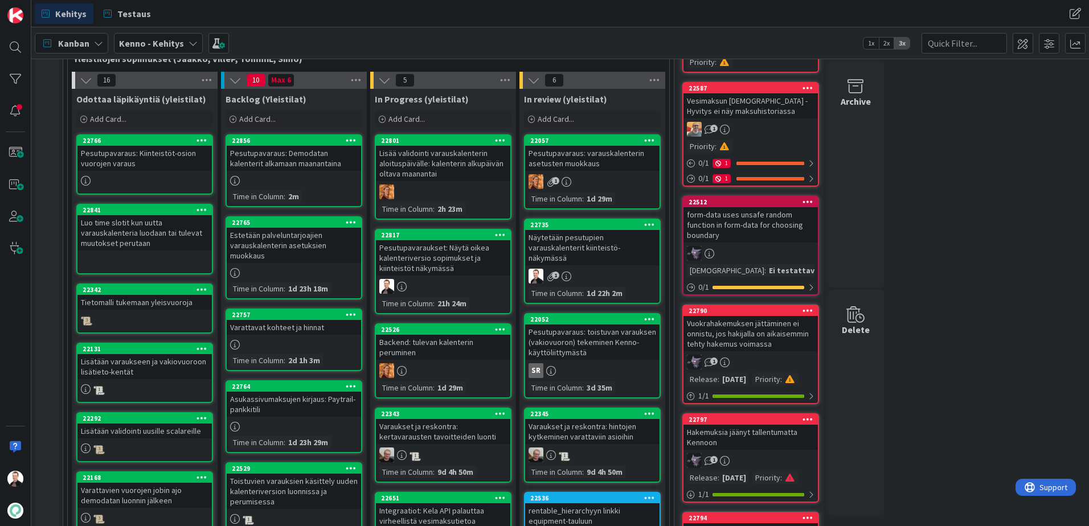
click at [428, 268] on div "Pesutupavaraukset: Näytä oikea kalenteriversio sopimukset ja kiinteistöt näkymä…" at bounding box center [443, 257] width 134 height 35
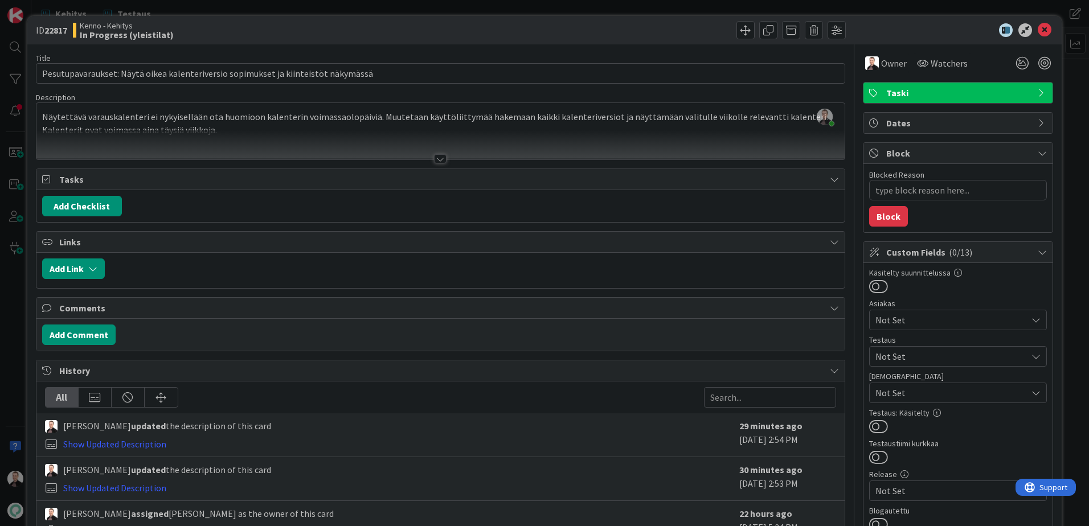
click at [436, 161] on div at bounding box center [440, 158] width 13 height 9
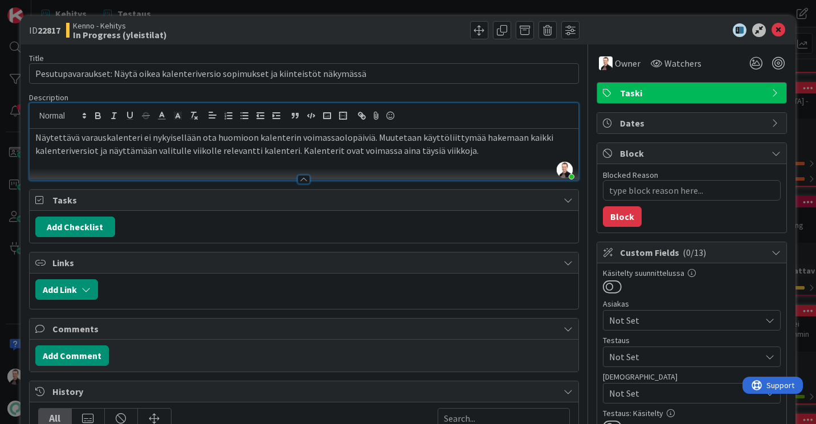
scroll to position [228, 0]
click at [464, 152] on p "Näytettävä varauskalenteri ei nykyisellään ota huomioon kalenterin voimassaolop…" at bounding box center [303, 144] width 537 height 26
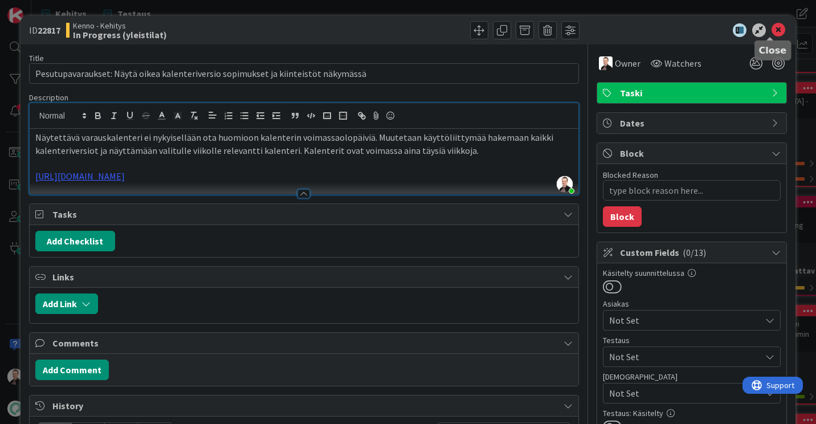
click at [771, 32] on icon at bounding box center [778, 30] width 14 height 14
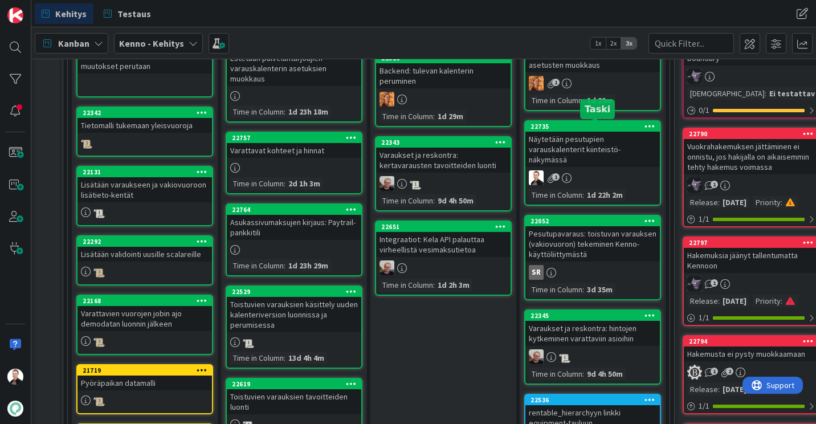
scroll to position [405, 0]
click at [578, 149] on div "Näytetään pesutupien varauskalenterit kiinteistö-näkymässä" at bounding box center [592, 149] width 134 height 35
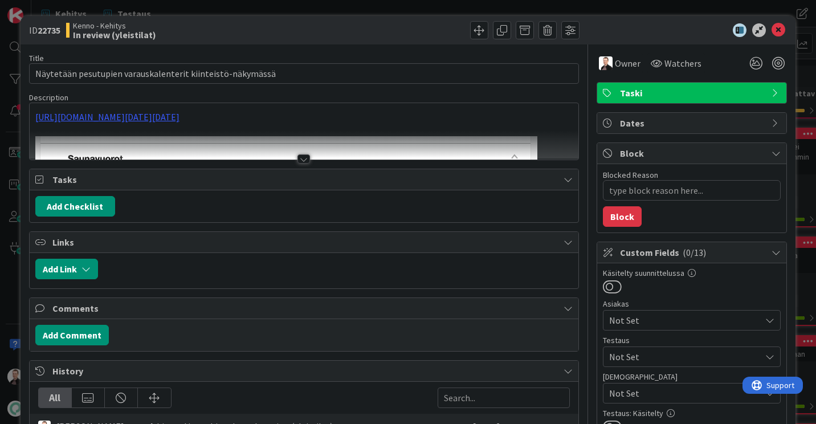
click at [297, 158] on div at bounding box center [303, 158] width 13 height 9
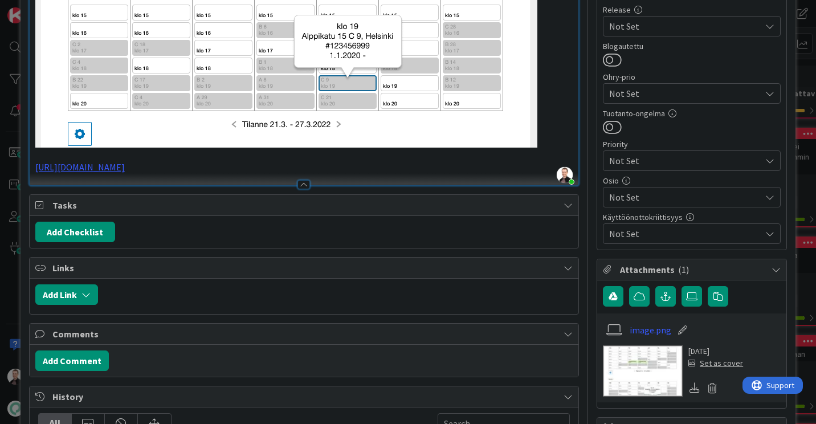
scroll to position [441, 0]
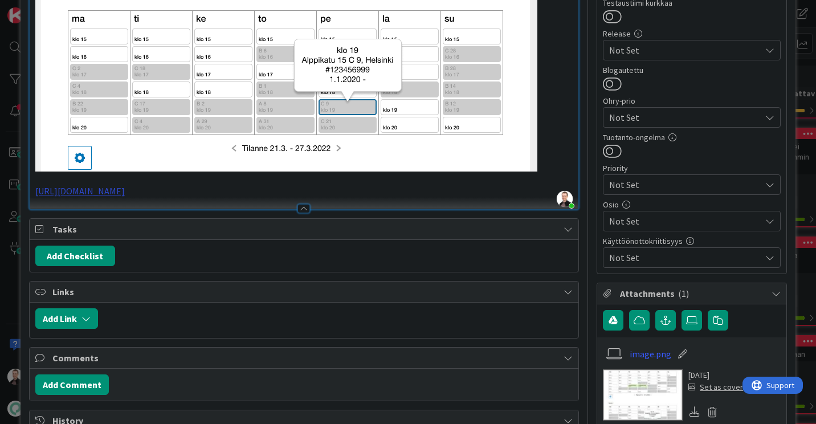
click at [125, 197] on link "https://github.com/pandiafi/kenno/pull/8231" at bounding box center [79, 190] width 89 height 11
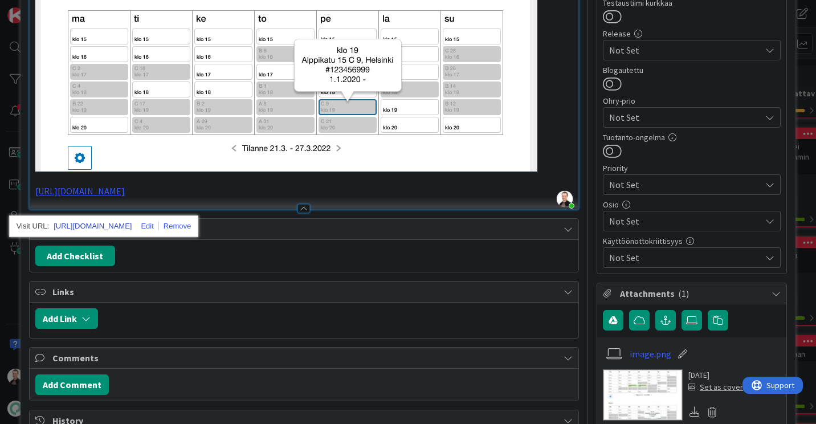
click at [132, 224] on link "https://github.com/pandiafi/kenno/pull/8231" at bounding box center [93, 226] width 78 height 15
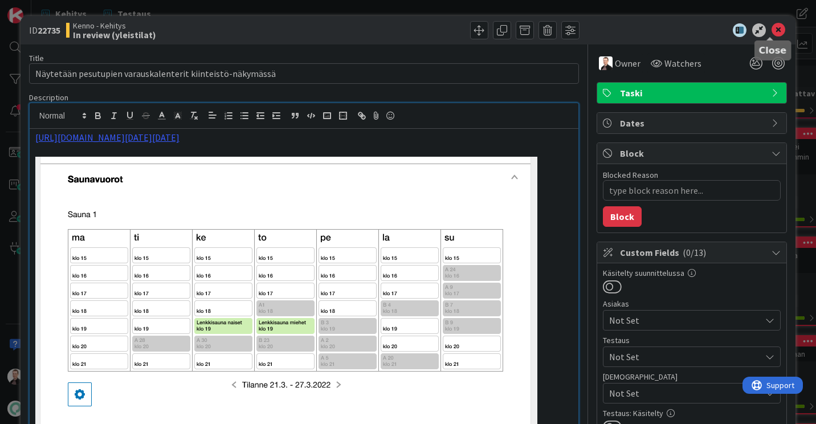
click at [771, 34] on icon at bounding box center [778, 30] width 14 height 14
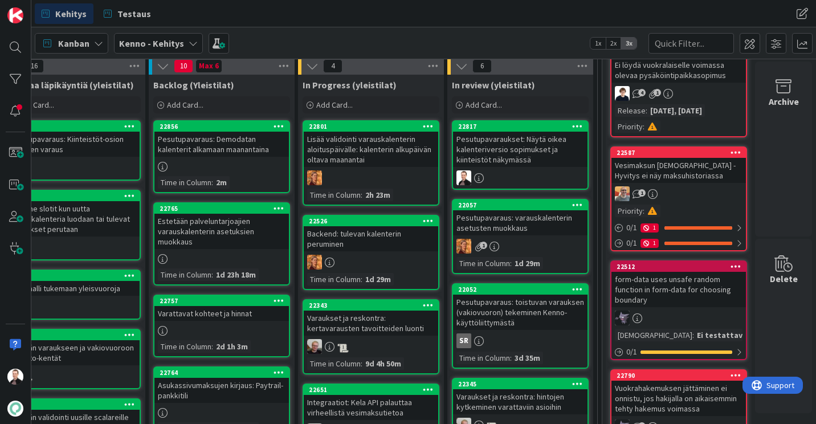
scroll to position [243, 81]
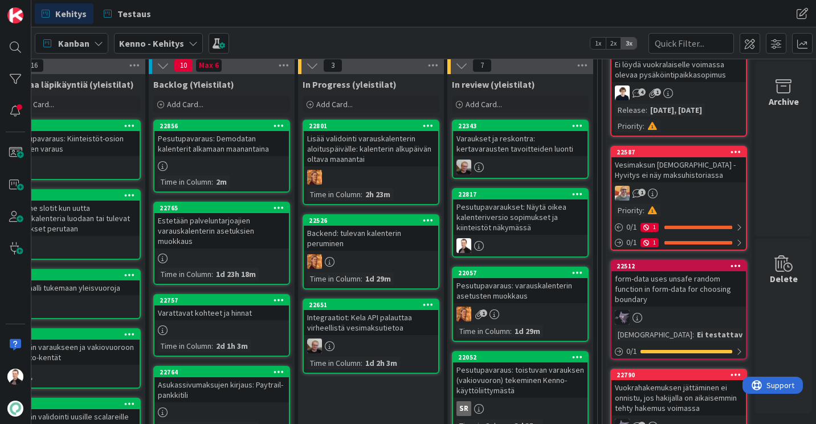
click at [228, 149] on div "Pesutupavaraus: Demodatan kalenterit alkamaan maanantaina" at bounding box center [221, 143] width 134 height 25
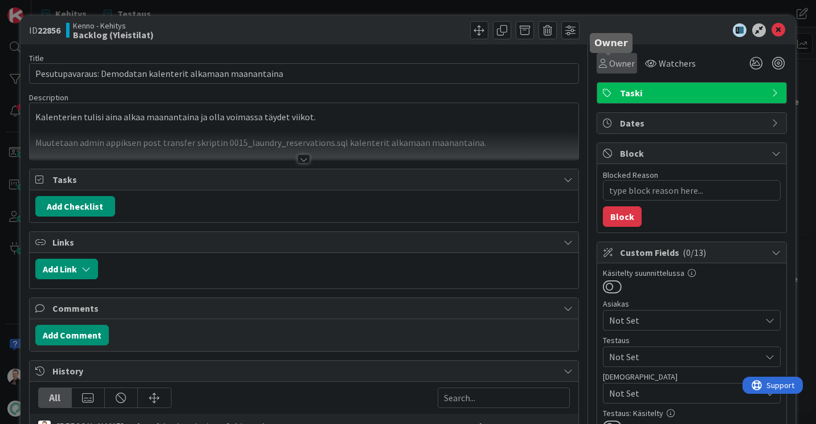
click at [612, 65] on span "Owner" at bounding box center [622, 63] width 26 height 14
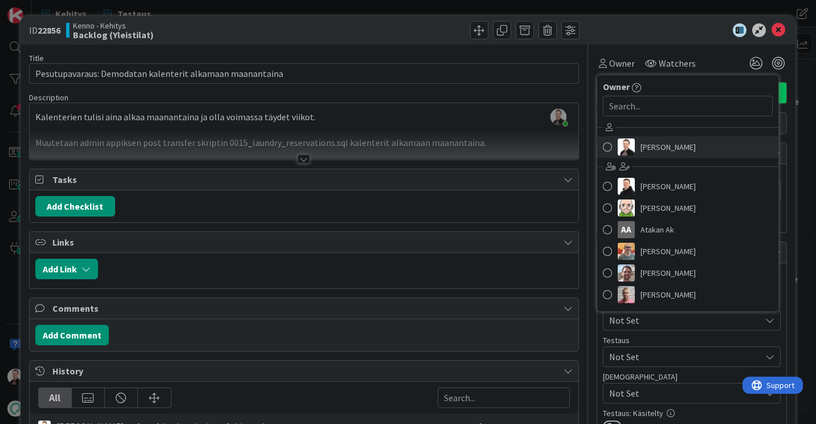
click at [640, 142] on span "Ville Prami" at bounding box center [667, 146] width 55 height 17
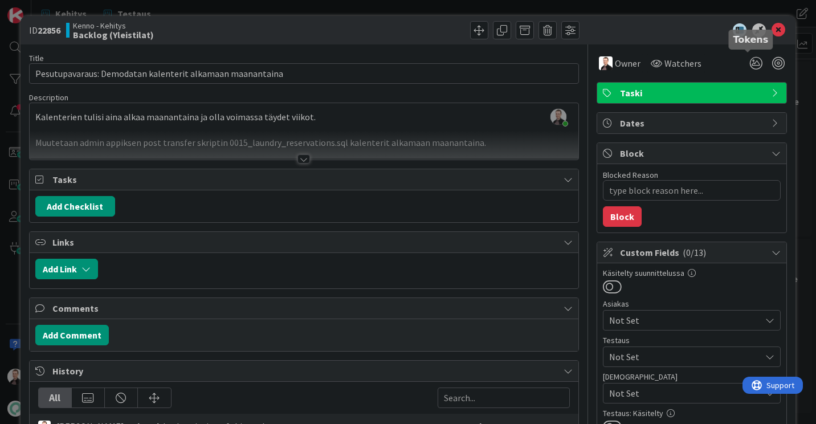
type textarea "x"
click at [771, 28] on icon at bounding box center [778, 30] width 14 height 14
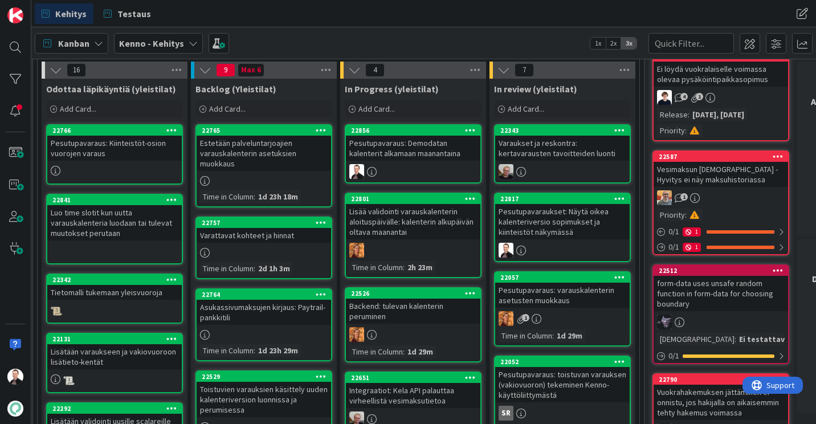
scroll to position [238, 30]
